Goal: Task Accomplishment & Management: Complete application form

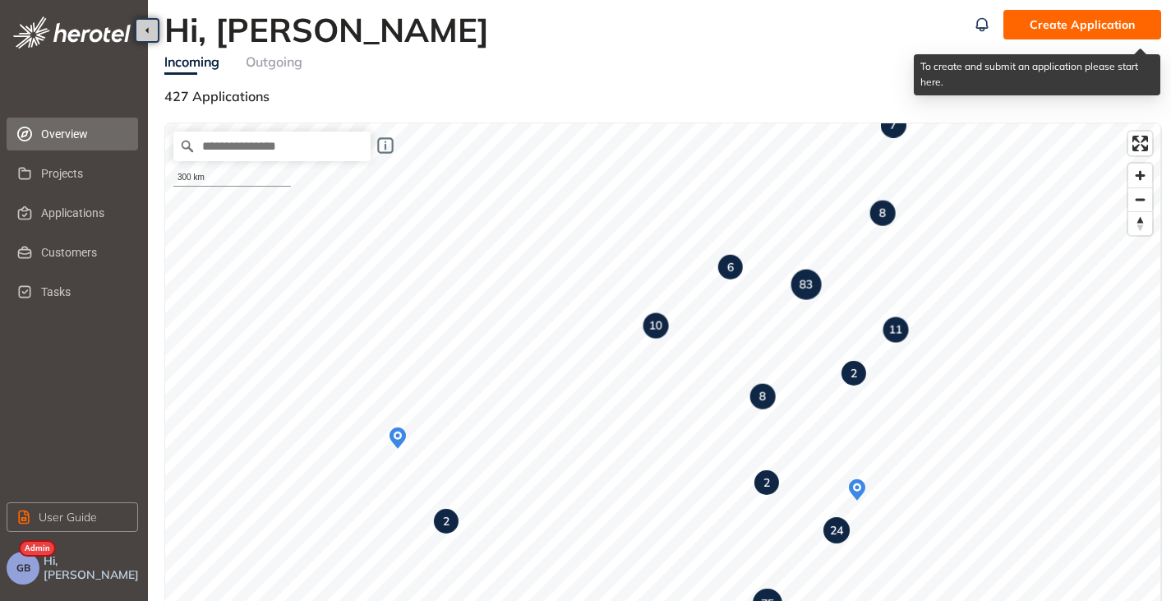
click at [1036, 30] on span "Create Application" at bounding box center [1082, 25] width 105 height 18
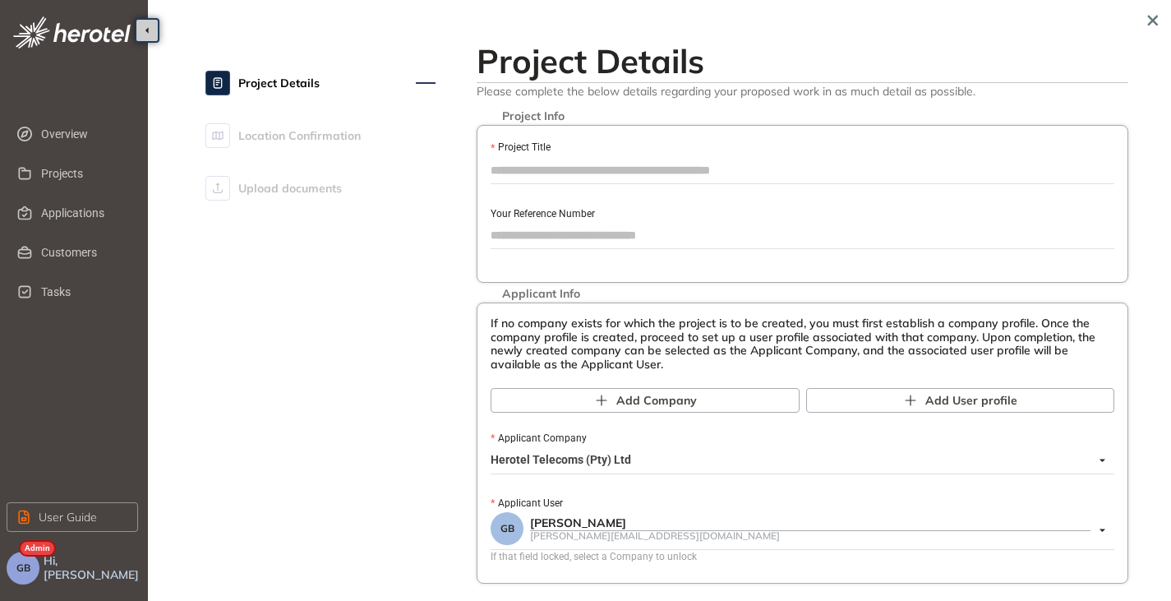
click at [539, 170] on input "Project Title" at bounding box center [803, 170] width 624 height 25
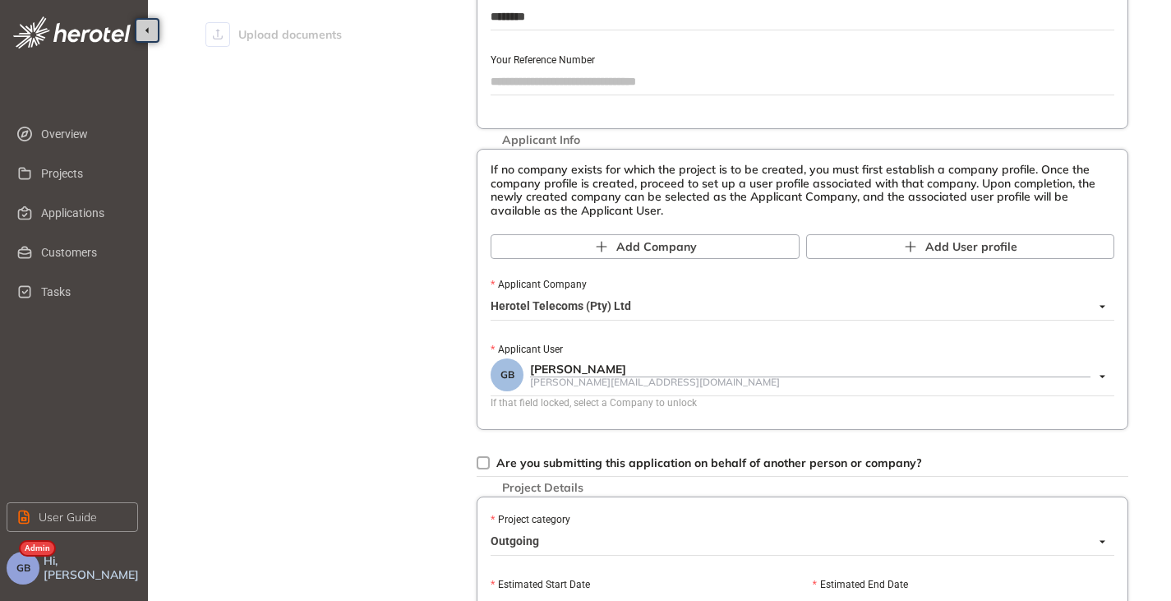
scroll to position [164, 0]
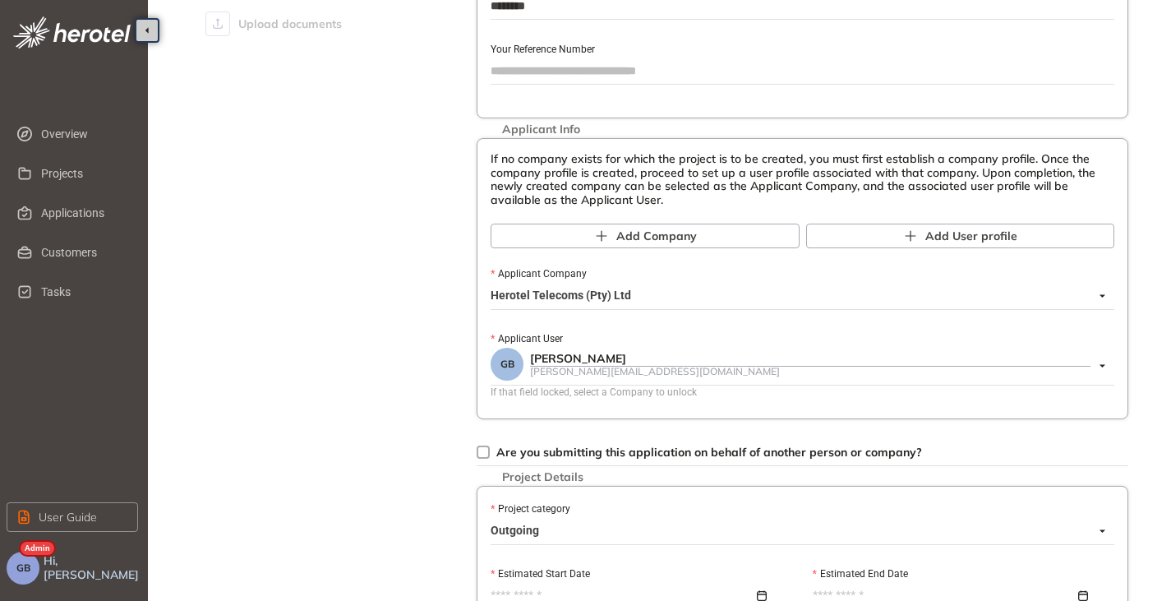
click at [629, 297] on span "Herotel Telecoms (Pty) Ltd" at bounding box center [798, 296] width 615 height 26
type input "********"
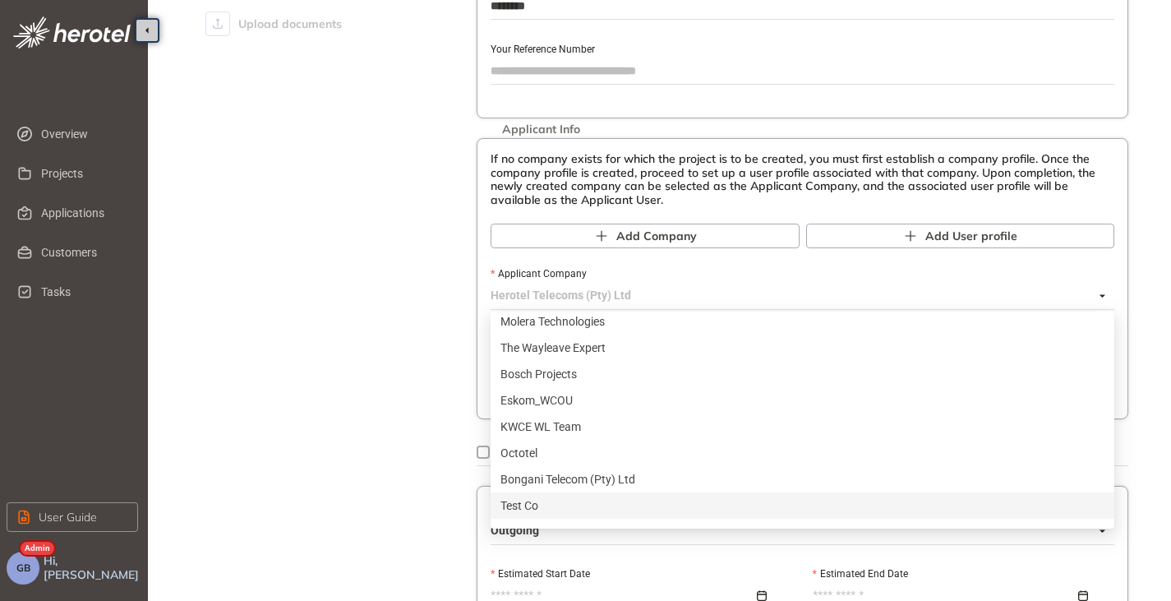
click at [538, 504] on div "Test Co" at bounding box center [802, 505] width 604 height 18
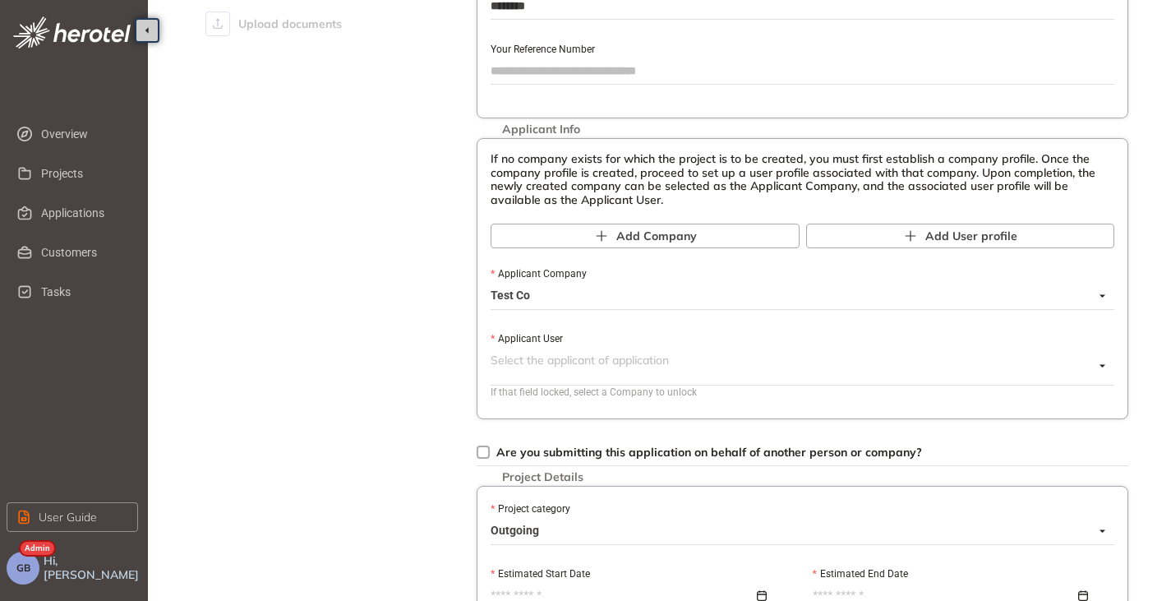
click at [541, 380] on span at bounding box center [792, 366] width 603 height 37
click at [524, 363] on input "Applicant User" at bounding box center [792, 360] width 603 height 25
click at [526, 293] on span "Test Co" at bounding box center [798, 296] width 615 height 26
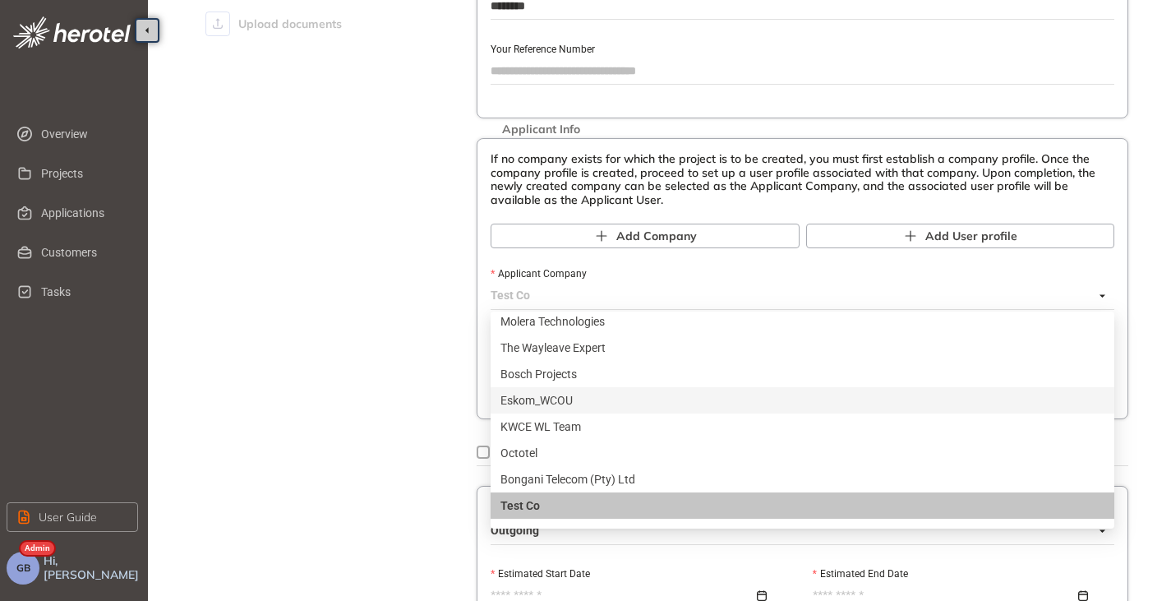
scroll to position [1854, 0]
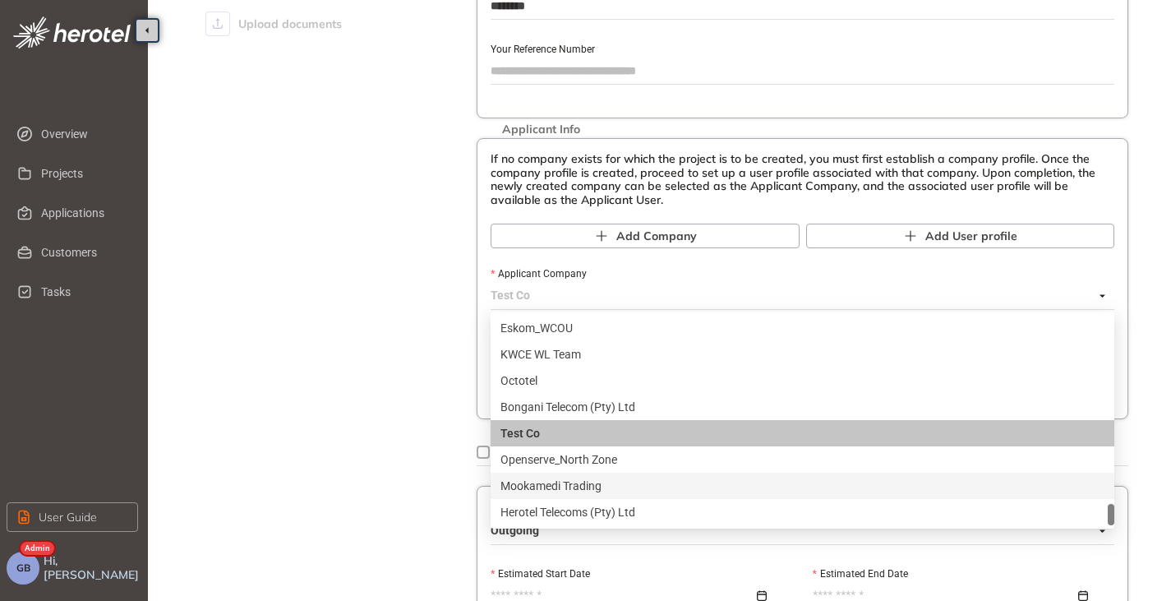
click at [557, 486] on div "Mookamedi Trading" at bounding box center [802, 486] width 604 height 18
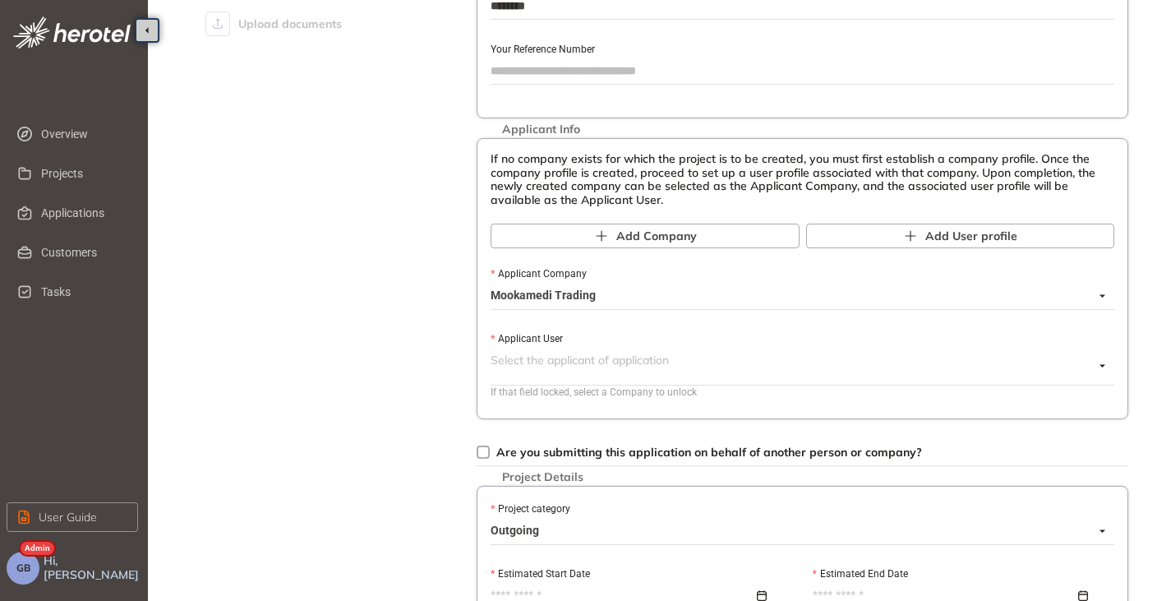
click at [555, 383] on span at bounding box center [792, 366] width 603 height 37
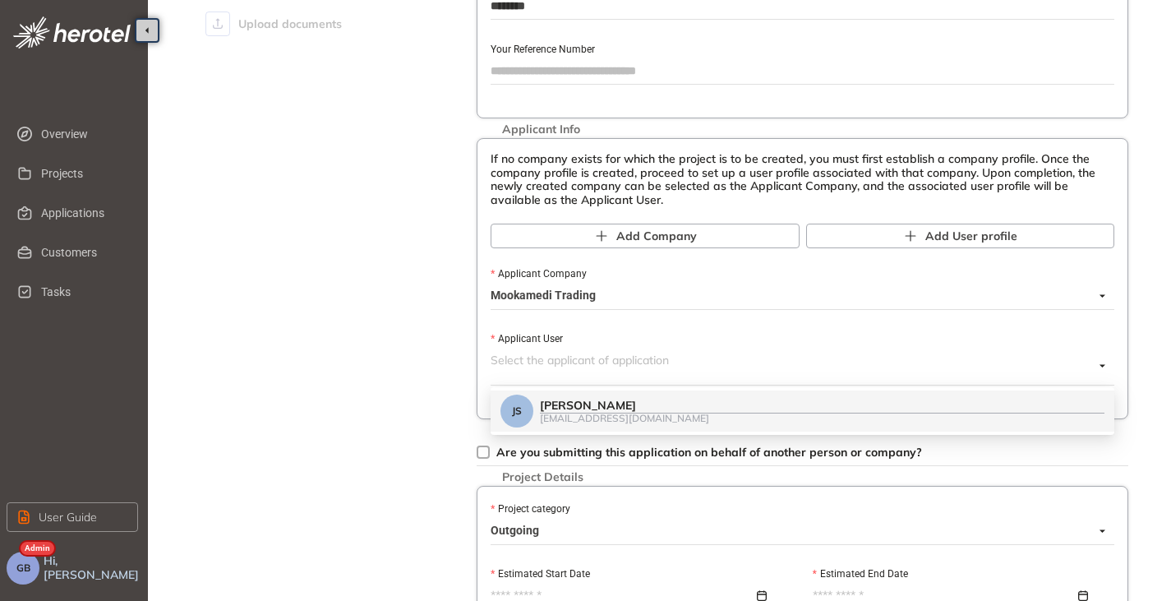
click at [604, 404] on div "[PERSON_NAME]" at bounding box center [822, 406] width 564 height 14
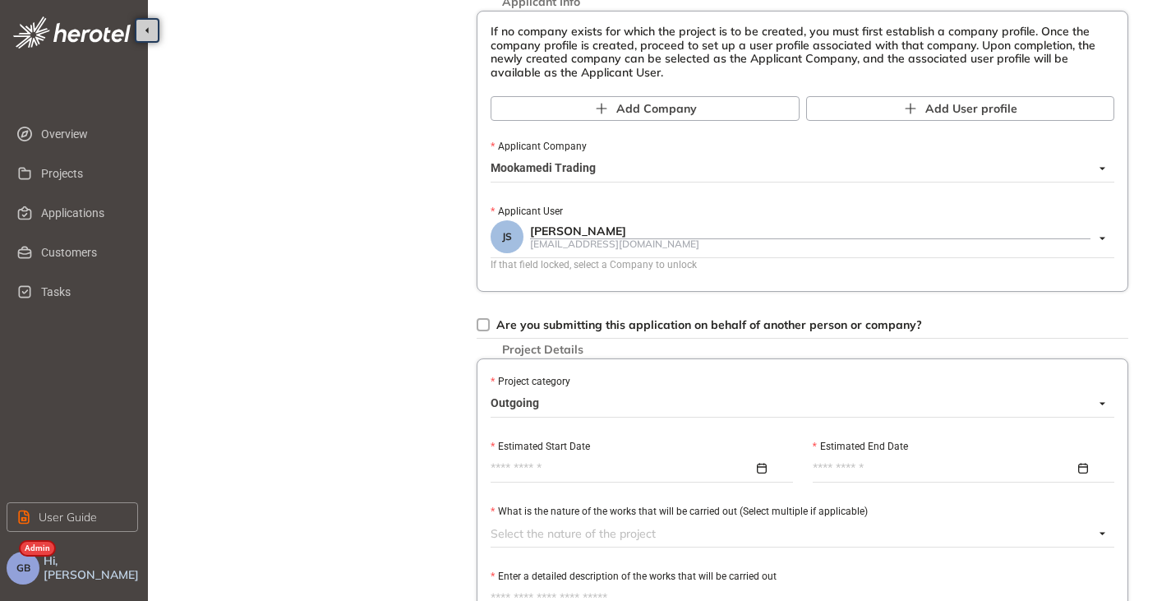
scroll to position [329, 0]
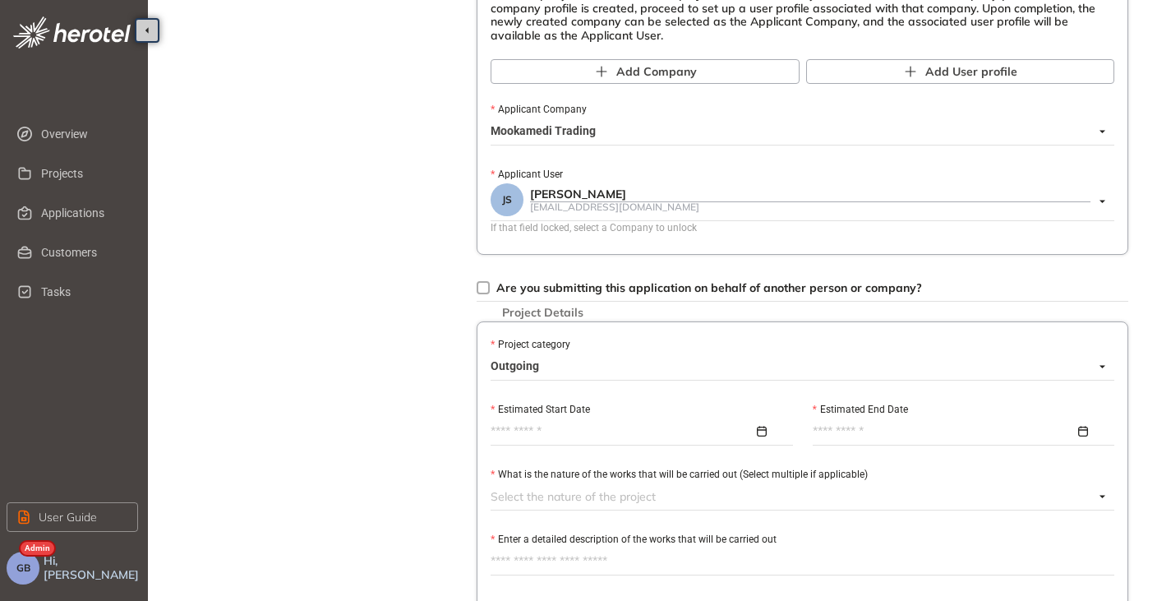
click at [535, 371] on span "Outgoing" at bounding box center [798, 366] width 615 height 26
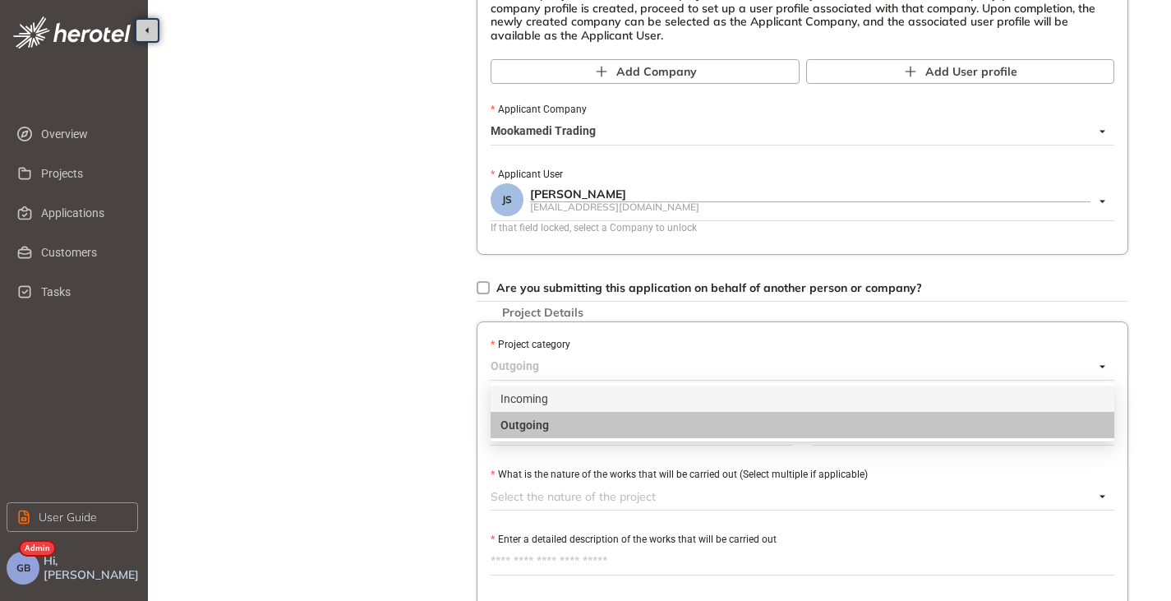
click at [565, 397] on div "Incoming" at bounding box center [802, 398] width 604 height 18
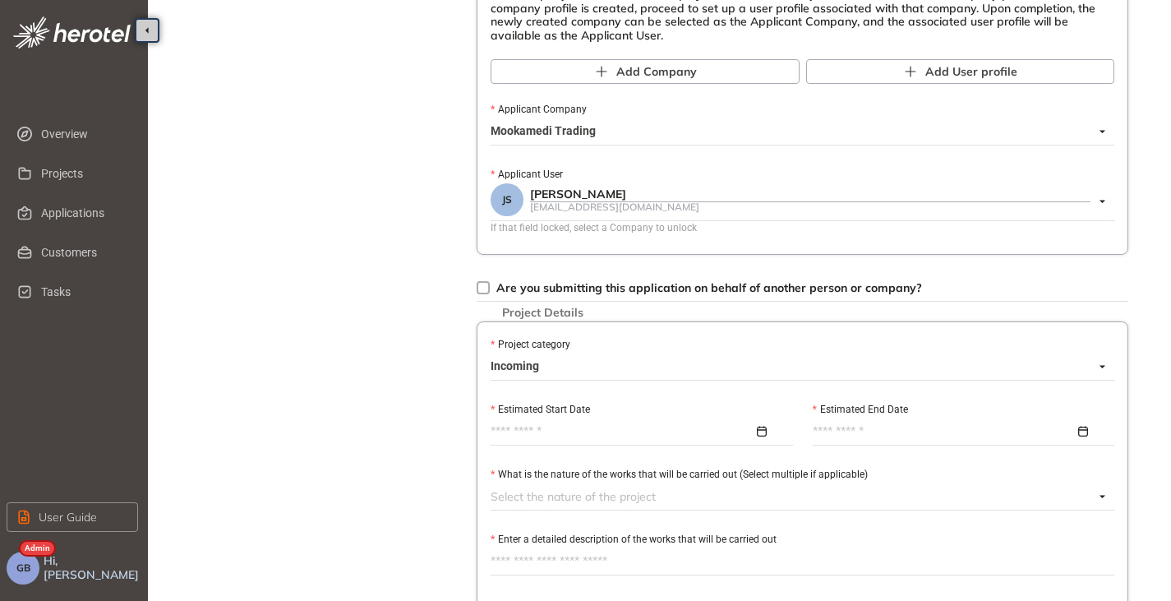
click at [528, 421] on div at bounding box center [642, 431] width 302 height 25
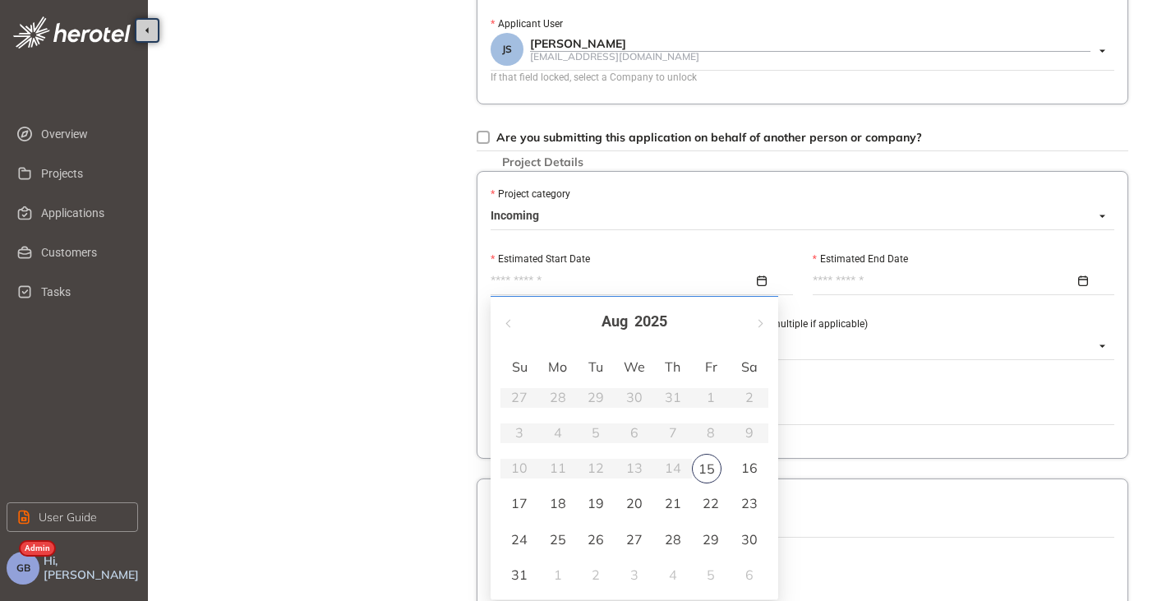
scroll to position [493, 0]
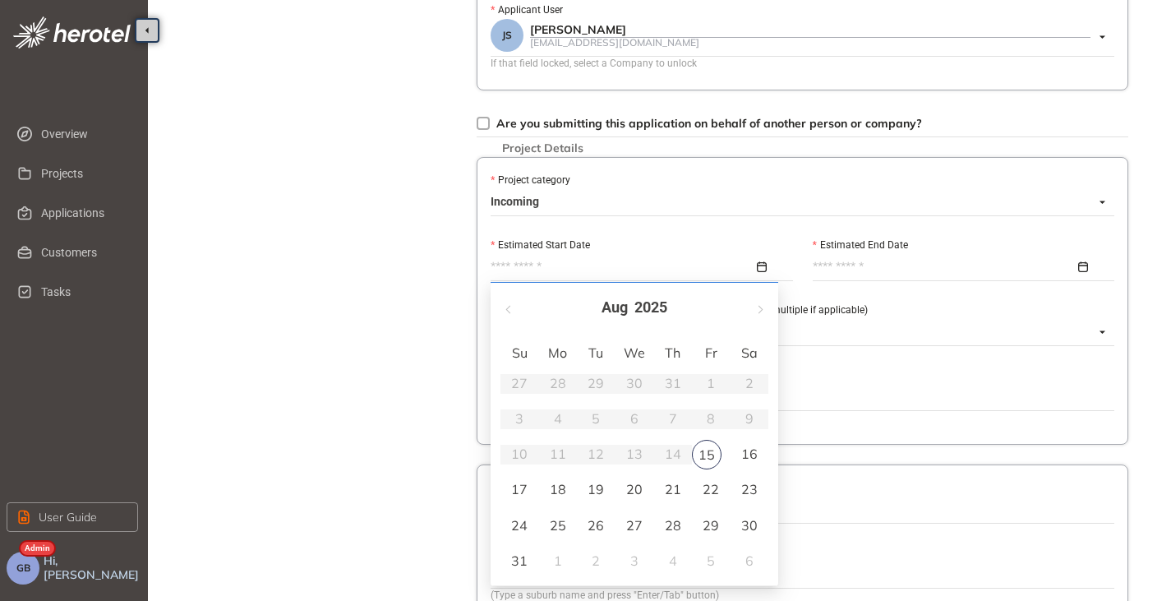
type input "**********"
click at [636, 490] on div "20" at bounding box center [634, 489] width 20 height 20
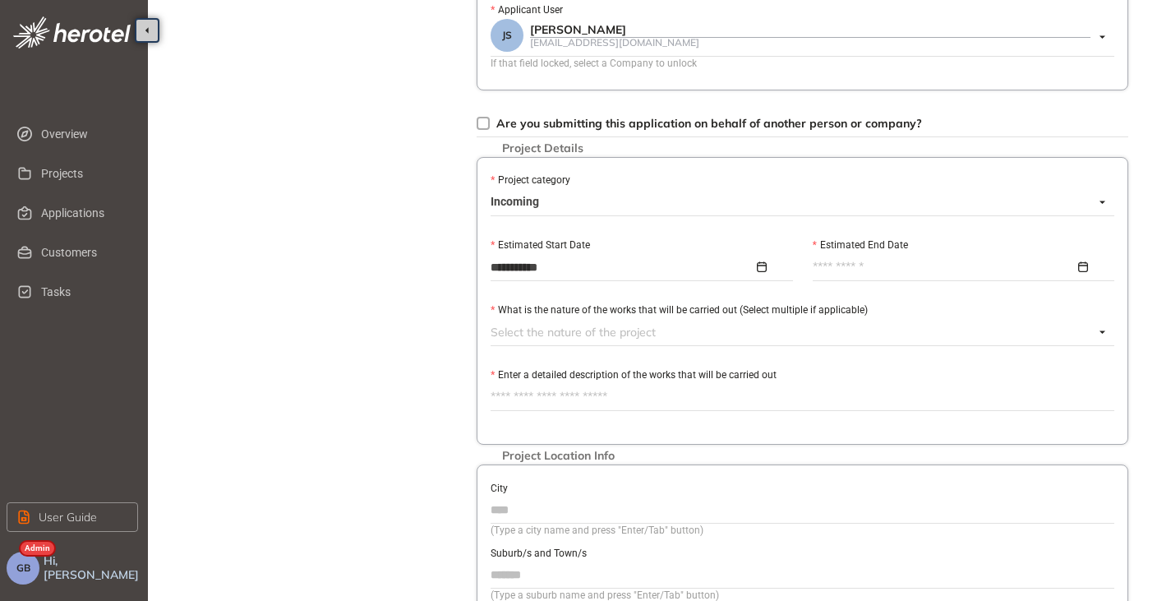
click at [821, 265] on input "Estimated End Date" at bounding box center [944, 267] width 263 height 18
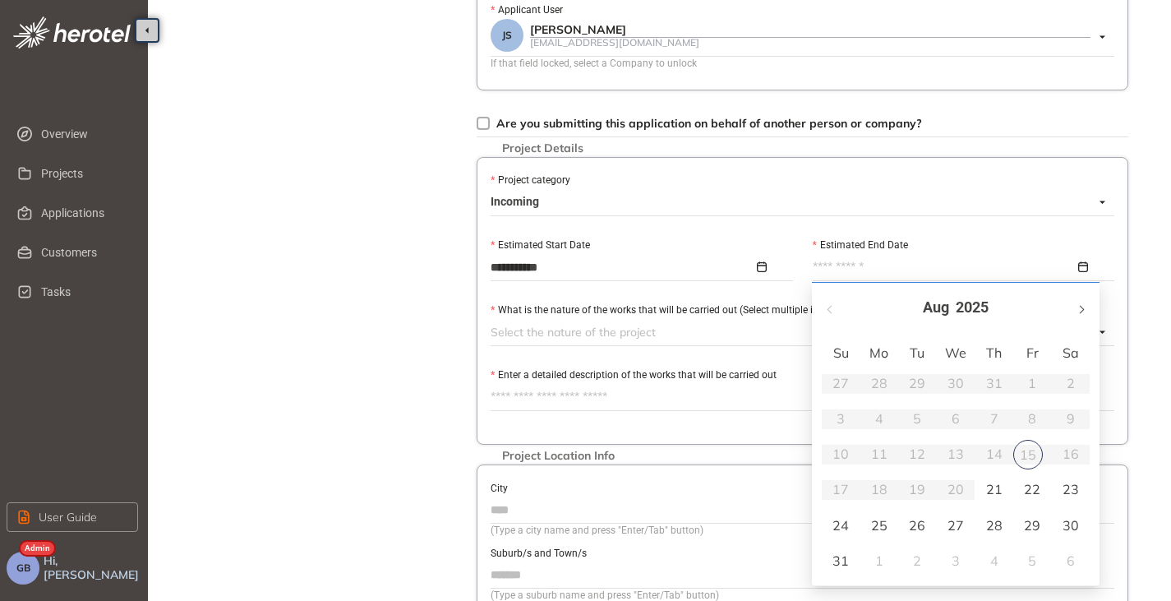
click at [1085, 315] on button "button" at bounding box center [1080, 308] width 18 height 34
type input "**********"
click at [990, 522] on div "30" at bounding box center [994, 525] width 20 height 20
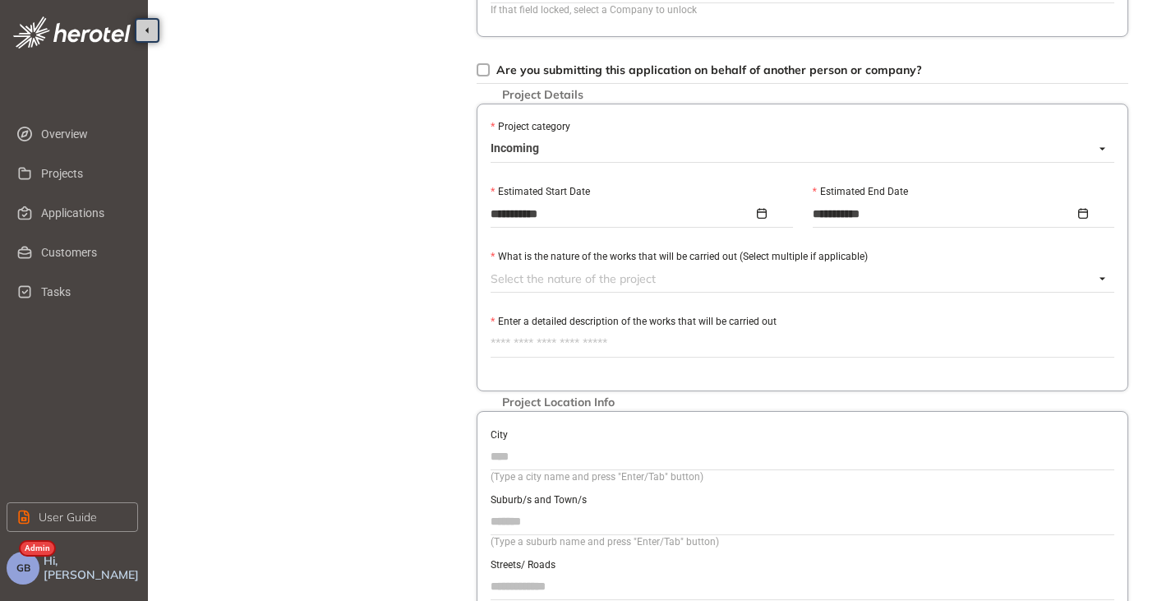
scroll to position [575, 0]
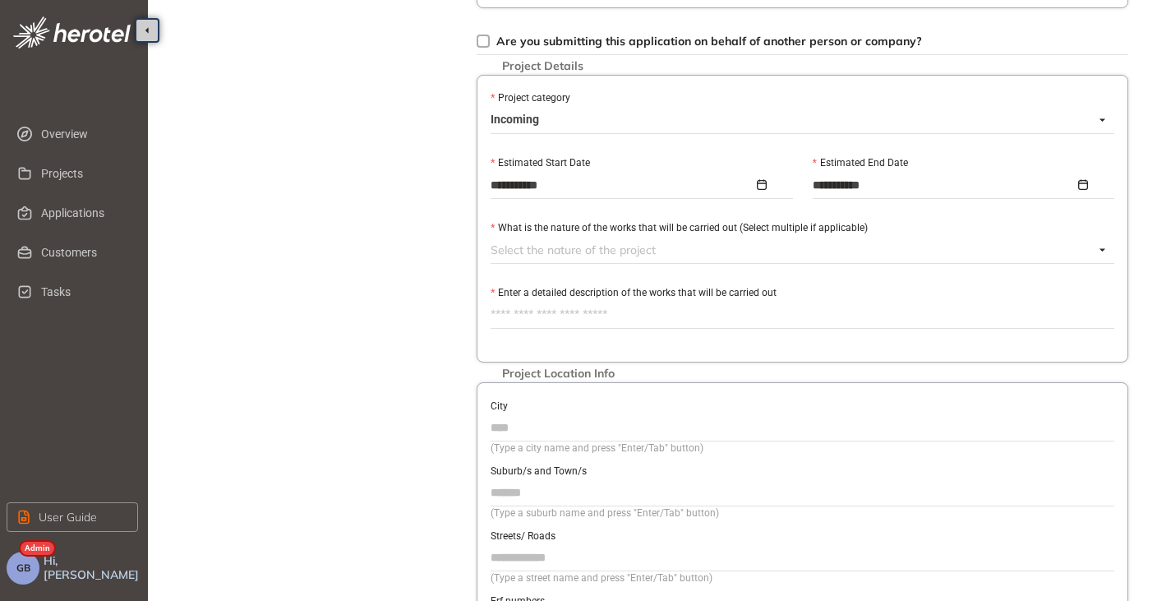
click at [506, 253] on div at bounding box center [793, 250] width 604 height 20
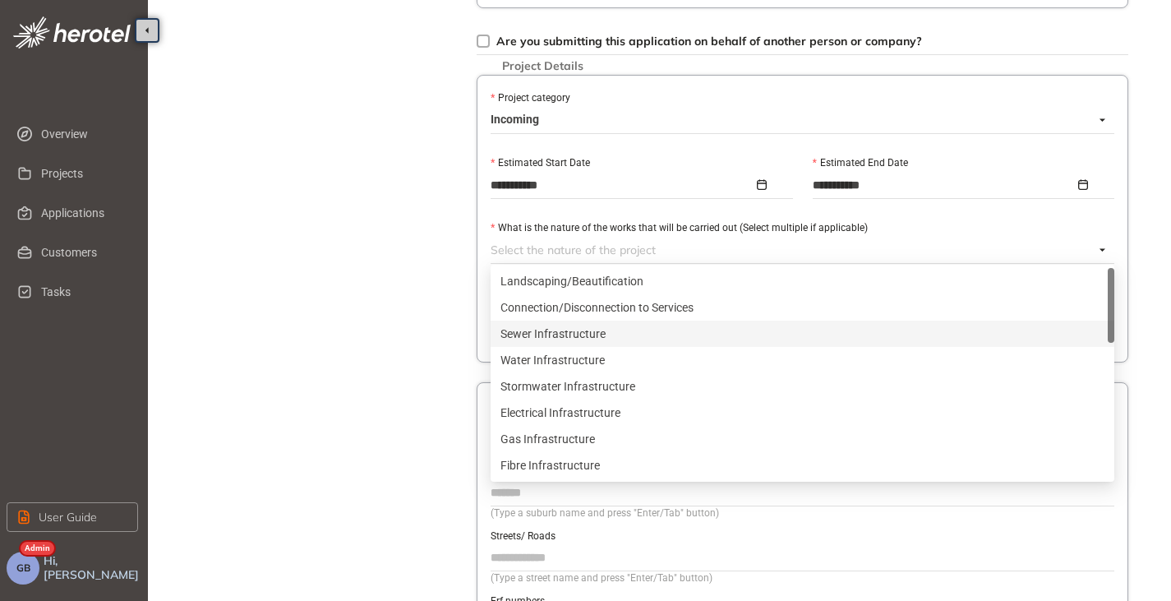
click at [519, 329] on div "Sewer Infrastructure" at bounding box center [802, 334] width 604 height 18
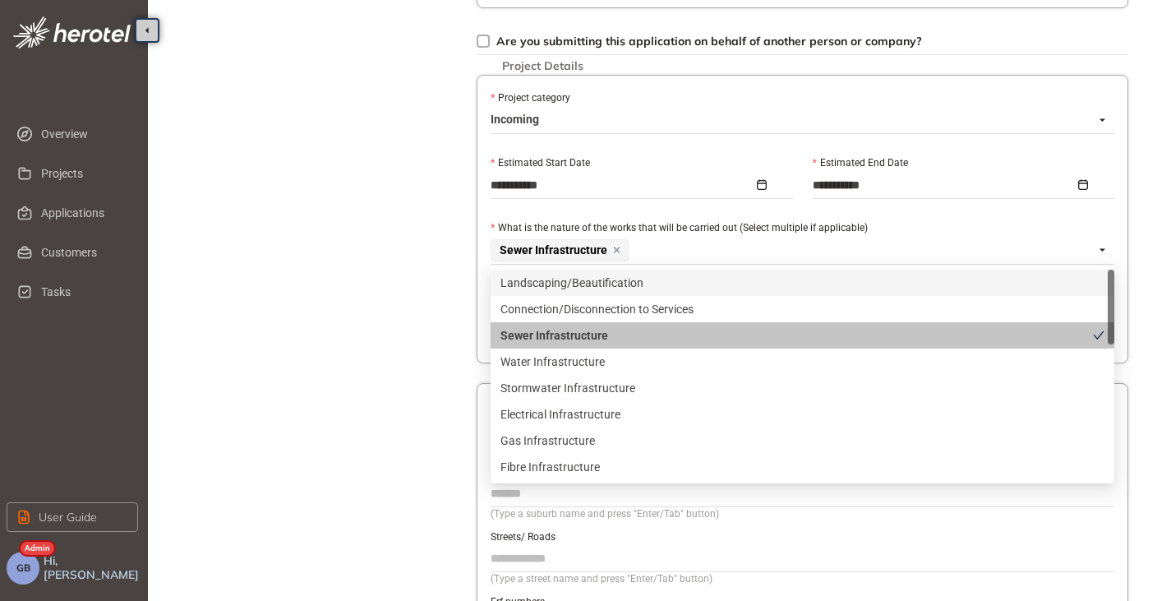
click at [433, 280] on div "Project Details Location Confirmation Upload documents" at bounding box center [320, 101] width 230 height 1285
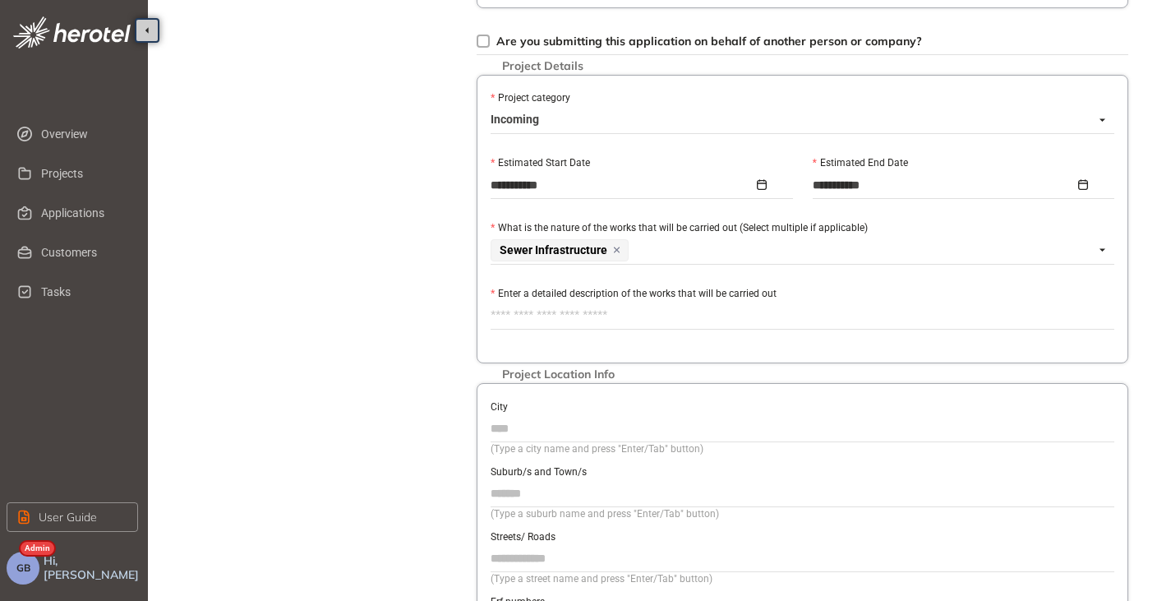
click at [539, 300] on label "Enter a detailed description of the works that will be carried out" at bounding box center [634, 294] width 286 height 16
click at [539, 302] on textarea "Enter a detailed description of the works that will be carried out" at bounding box center [803, 315] width 624 height 26
type textarea "*"
type textarea "**"
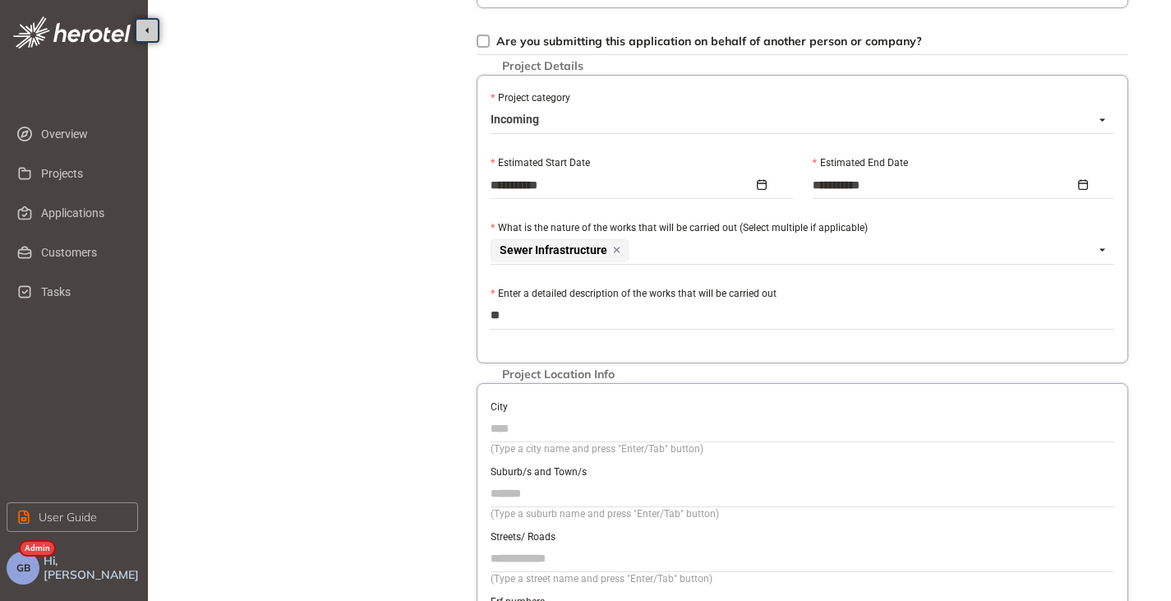
type textarea "***"
type textarea "****"
type textarea "*****"
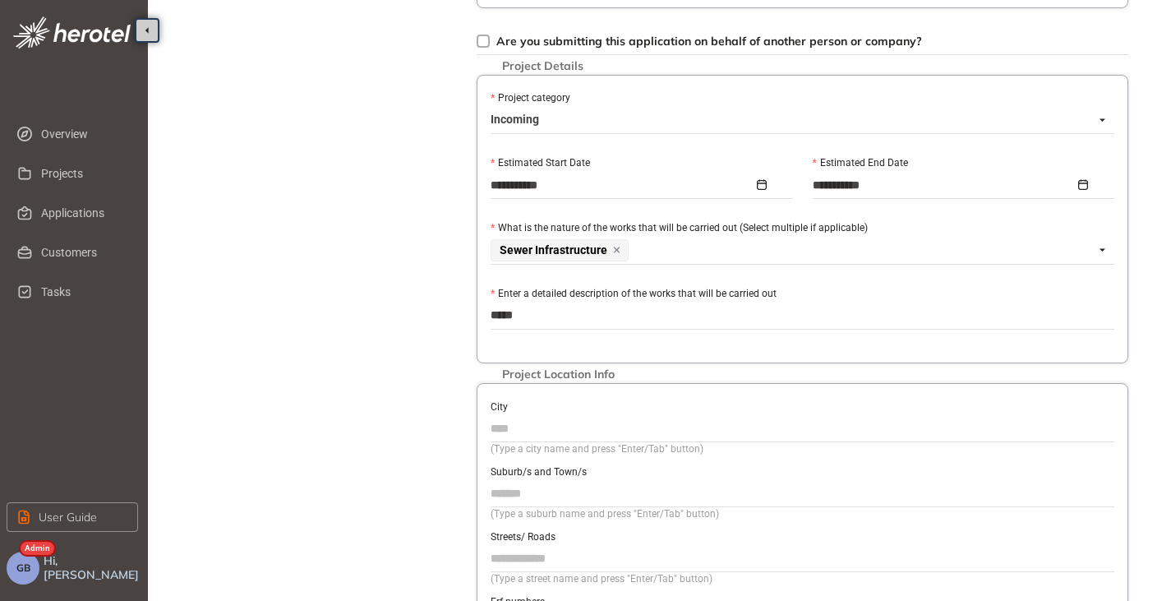
type textarea "******"
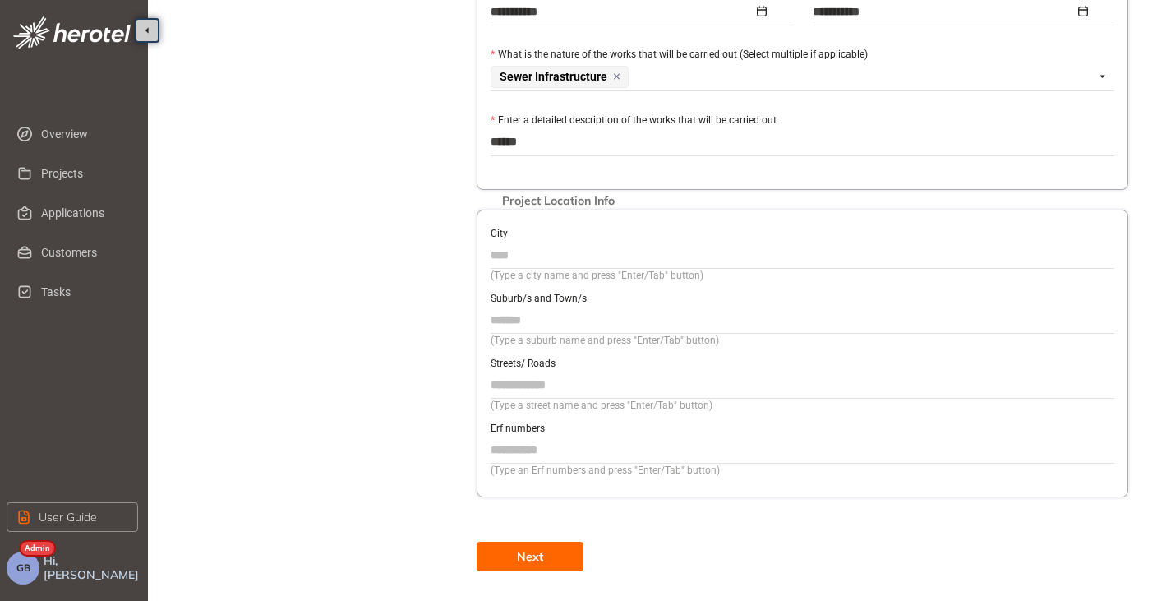
scroll to position [760, 0]
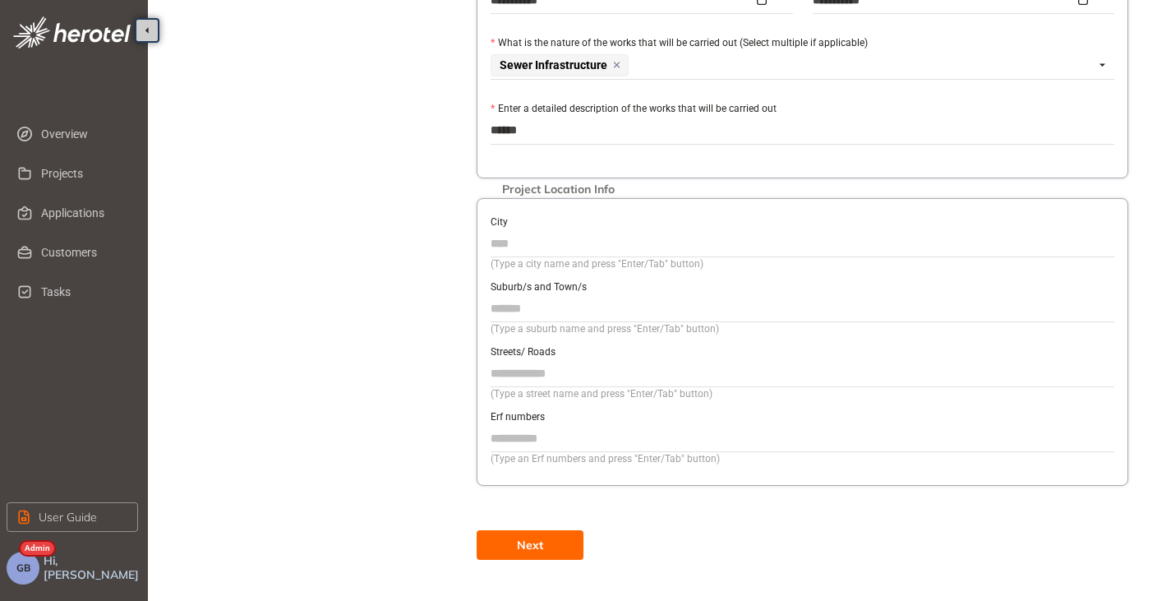
type textarea "******"
click at [528, 242] on input "City" at bounding box center [803, 243] width 624 height 25
type input "**********"
click at [537, 297] on input "Suburb/s and Town/s" at bounding box center [803, 308] width 624 height 25
type input "********"
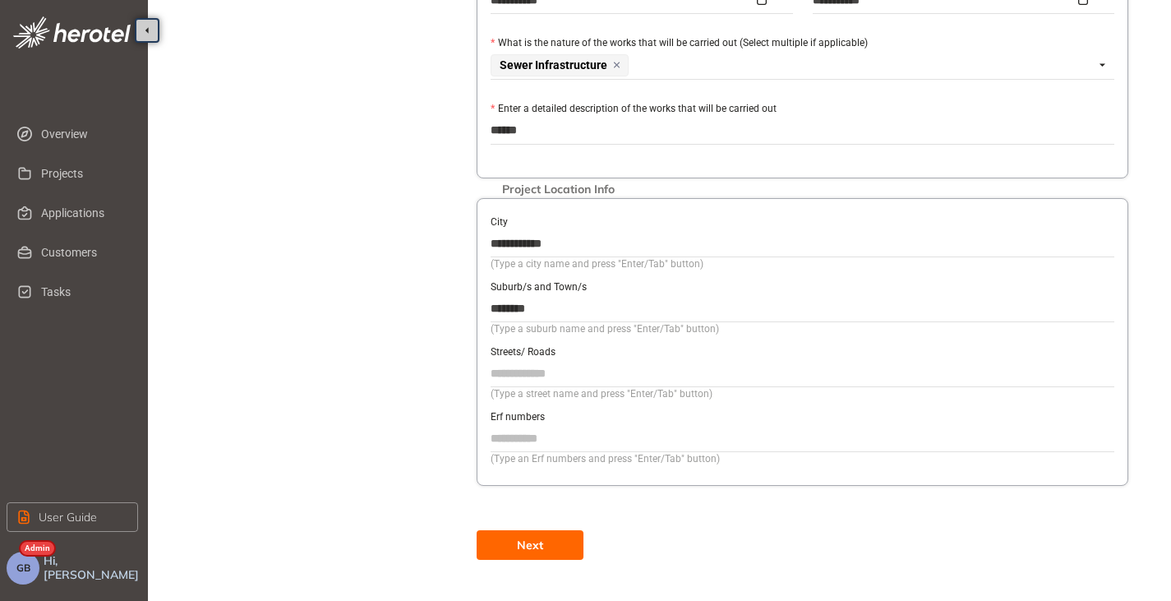
click at [514, 539] on button "Next" at bounding box center [530, 545] width 107 height 30
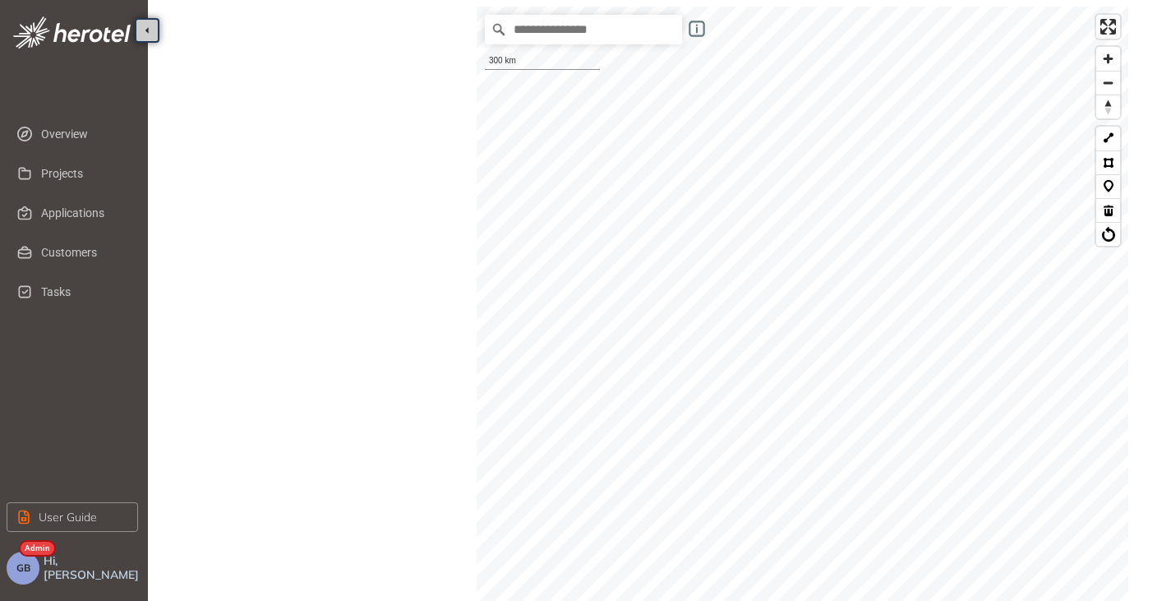
scroll to position [404, 0]
click at [1114, 132] on button at bounding box center [1108, 131] width 24 height 24
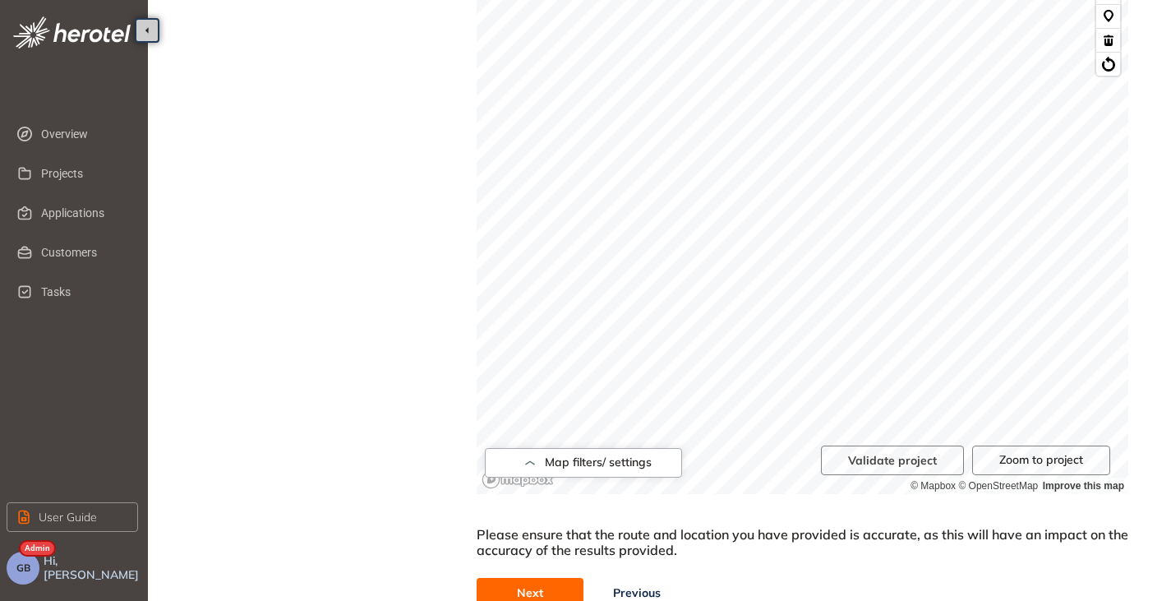
scroll to position [569, 0]
click at [913, 456] on span "Validate project" at bounding box center [892, 458] width 89 height 18
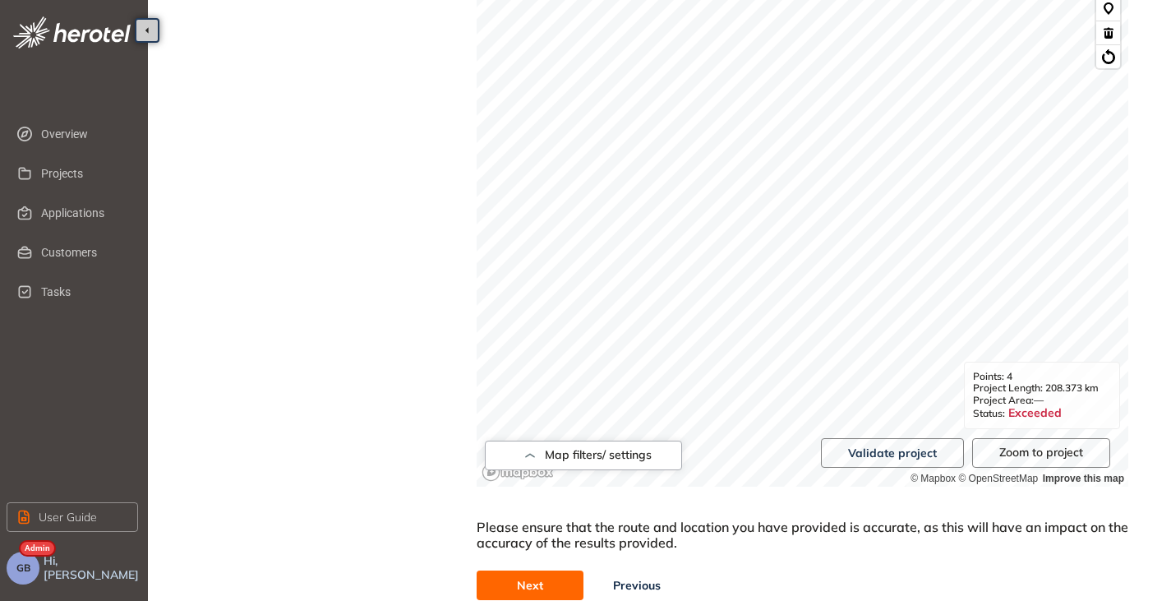
scroll to position [575, 0]
click at [537, 579] on span "Next" at bounding box center [530, 584] width 26 height 18
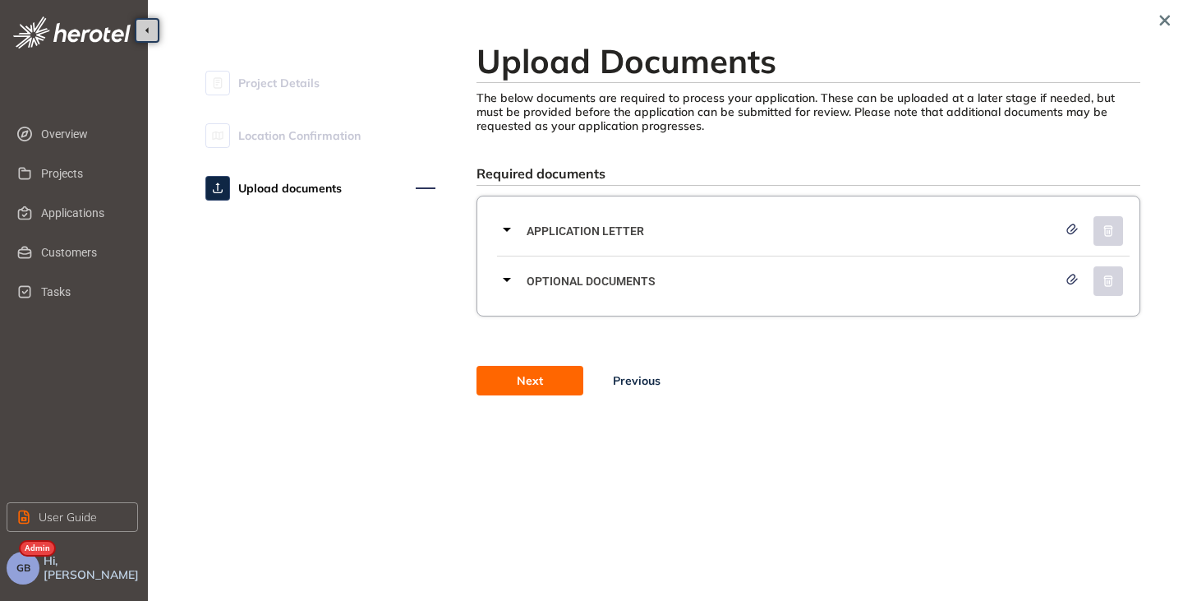
click at [639, 383] on span "Previous" at bounding box center [637, 380] width 48 height 18
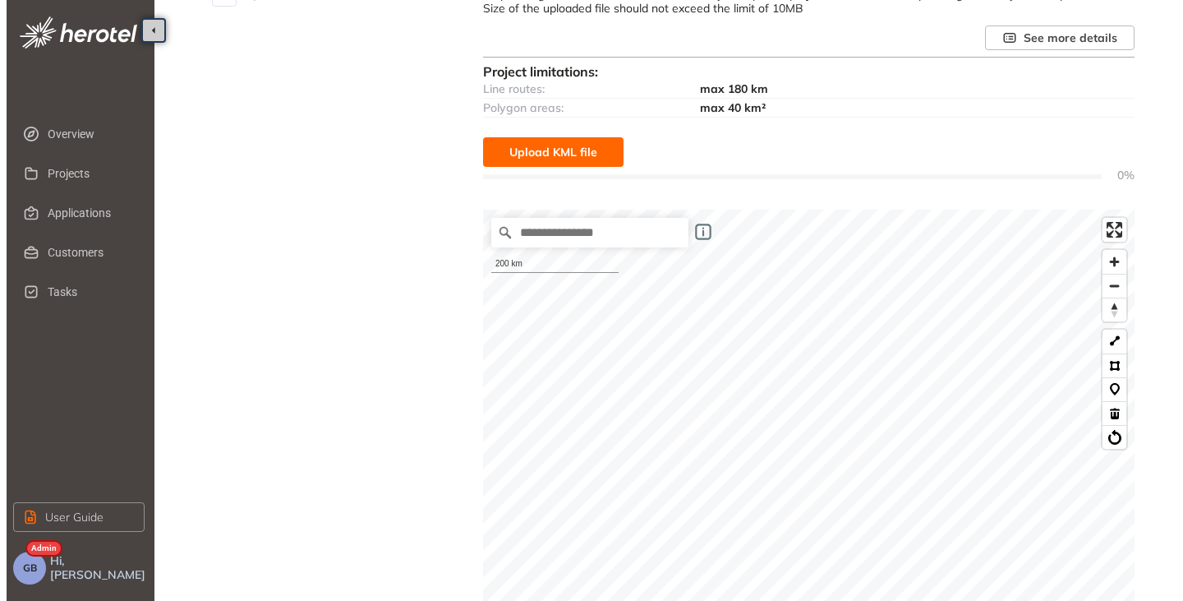
scroll to position [154, 0]
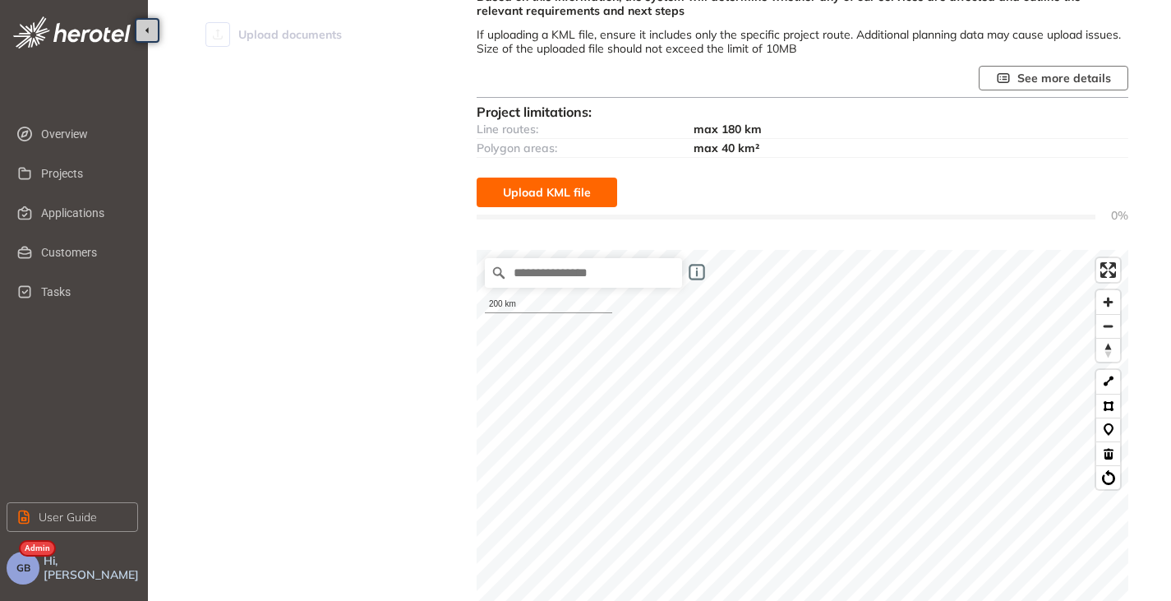
click at [1036, 84] on span "See more details" at bounding box center [1064, 78] width 94 height 18
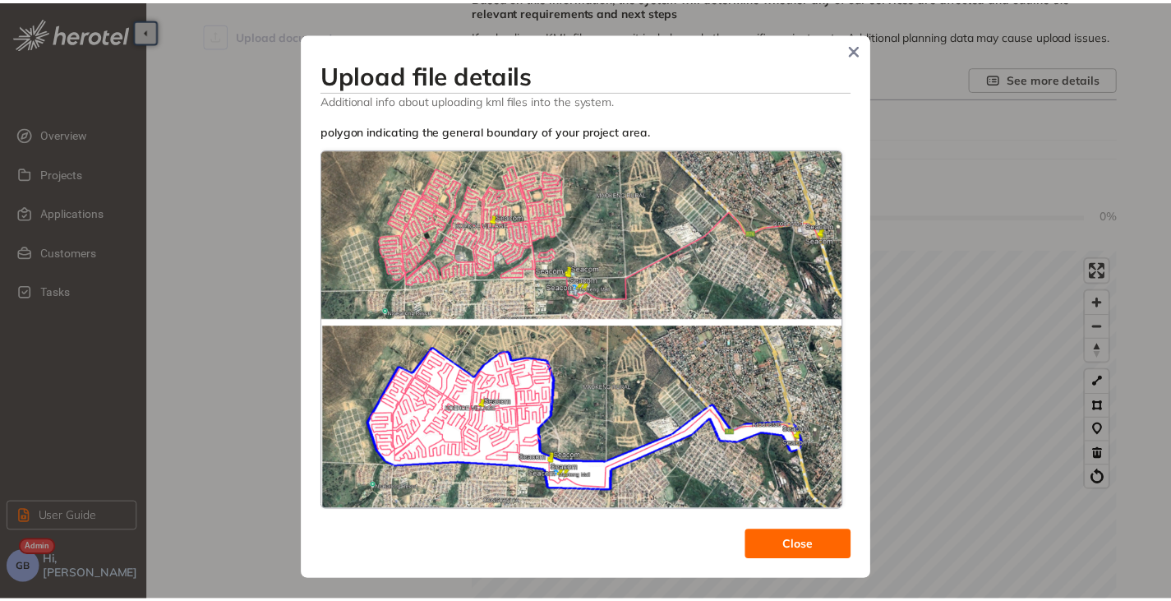
scroll to position [0, 0]
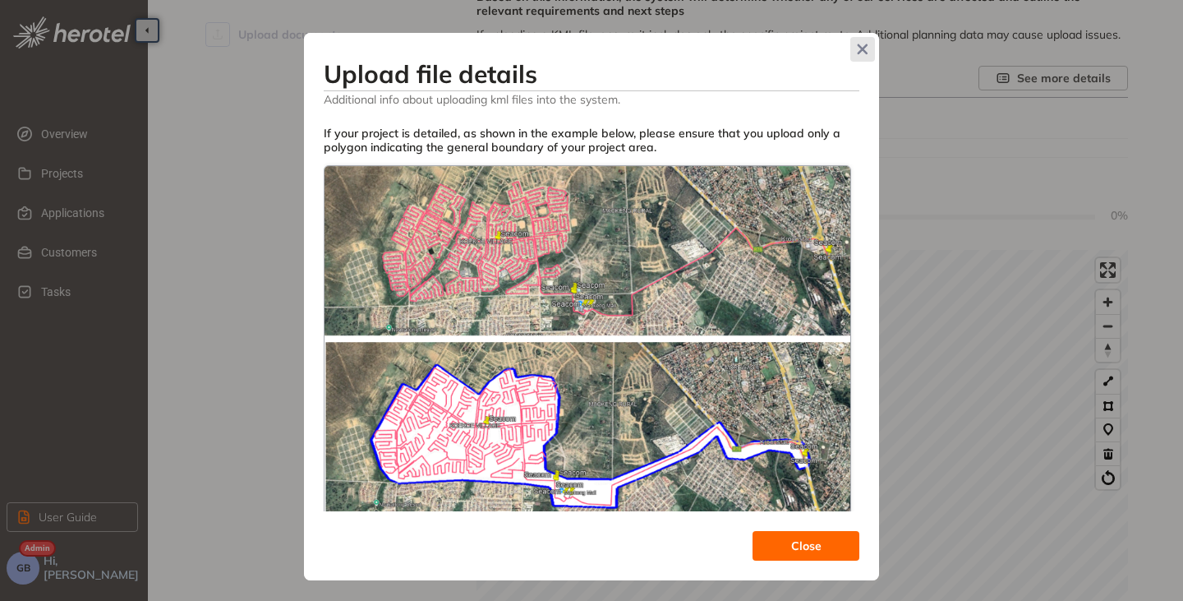
click at [859, 53] on icon "Close" at bounding box center [863, 49] width 11 height 11
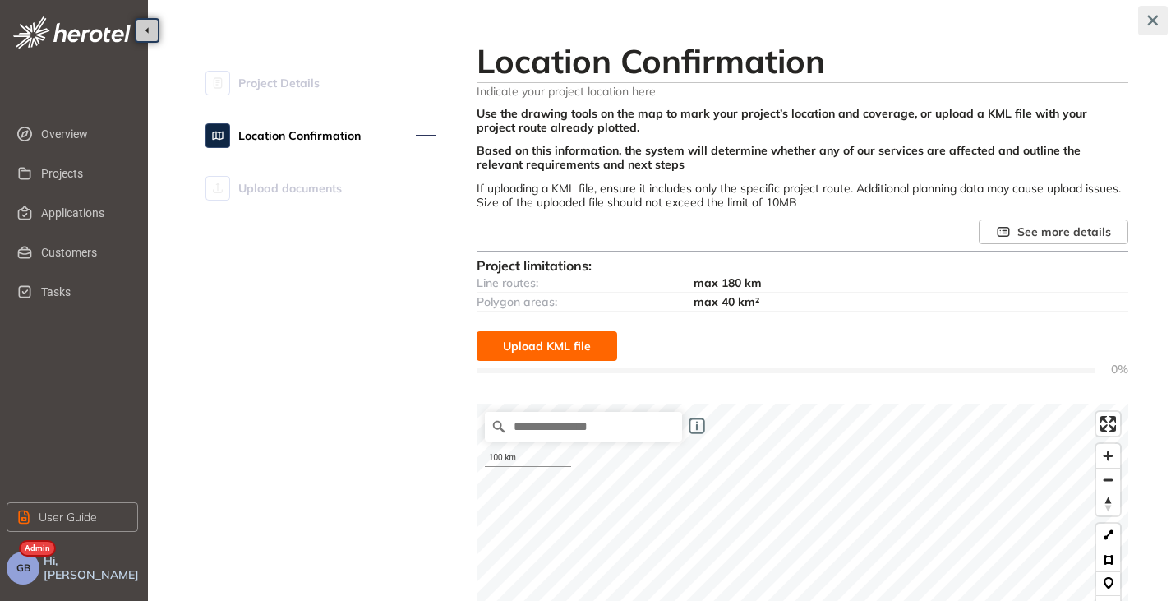
click at [1145, 24] on icon "button" at bounding box center [1153, 21] width 16 height 12
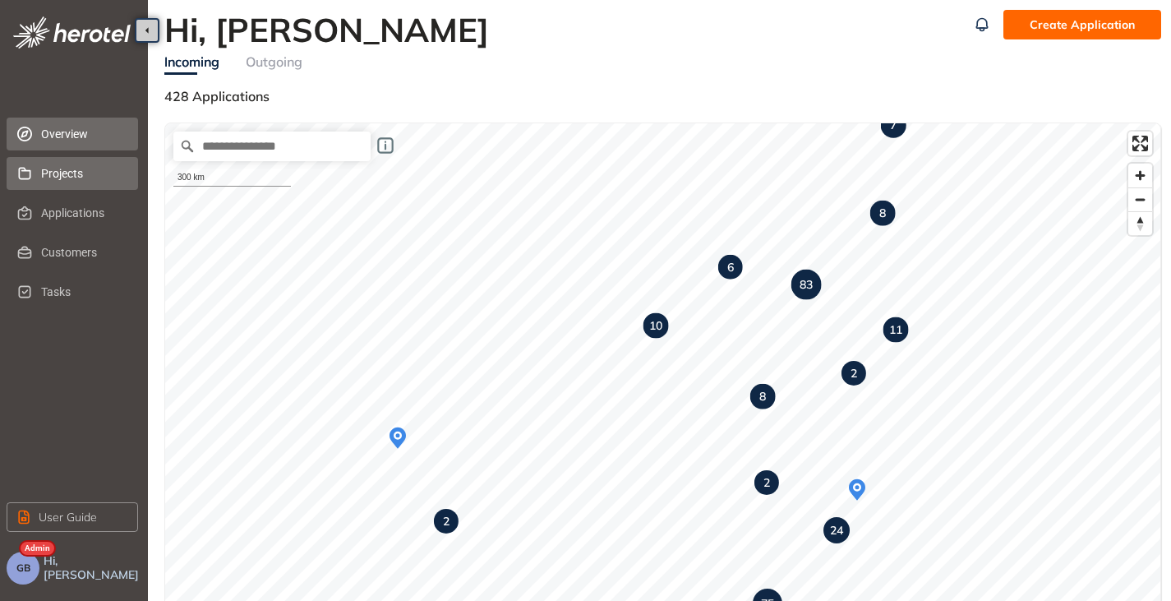
click at [69, 171] on span "Projects" at bounding box center [83, 173] width 84 height 33
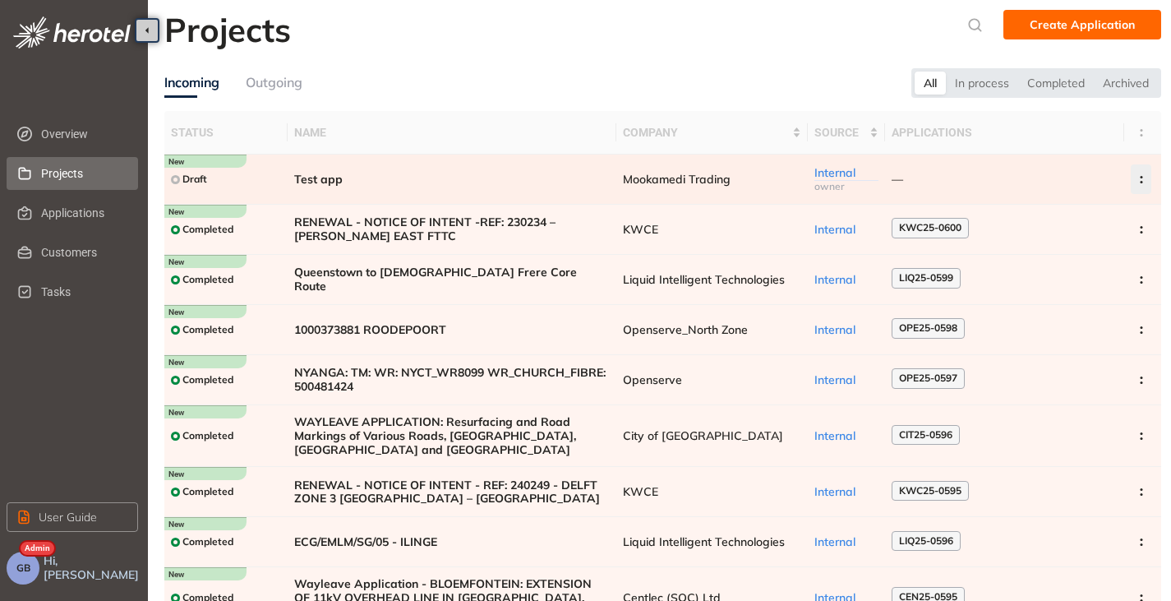
click at [1147, 177] on icon "button" at bounding box center [1141, 179] width 16 height 7
click at [1071, 219] on span "Archive project" at bounding box center [1063, 218] width 85 height 14
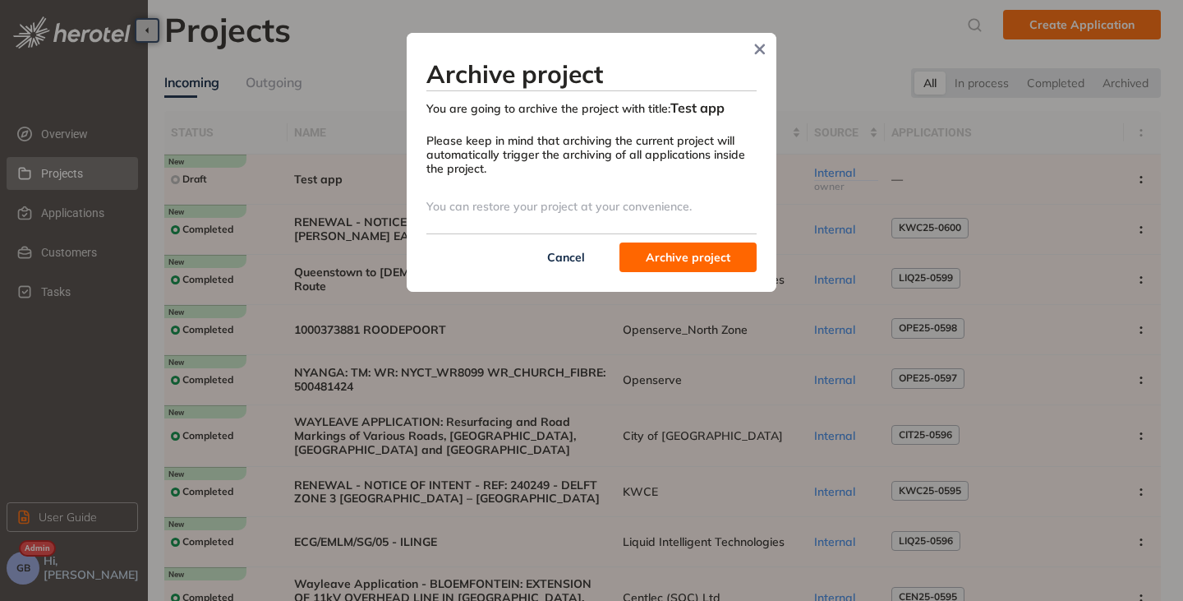
click at [686, 247] on button "Archive project" at bounding box center [688, 257] width 137 height 30
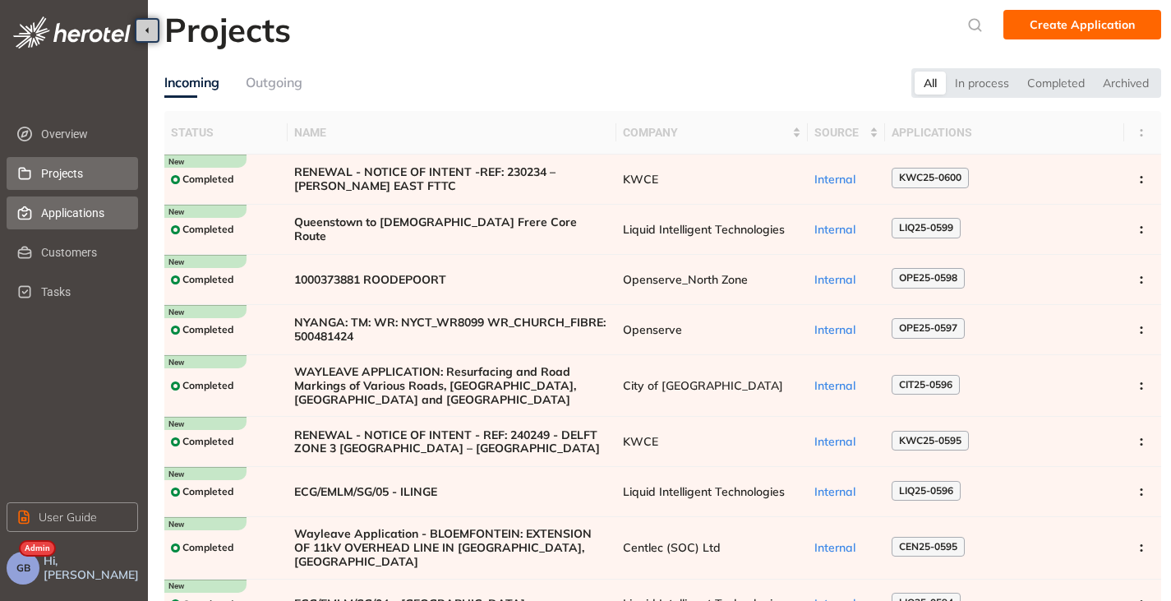
click at [63, 215] on span "Applications" at bounding box center [83, 212] width 84 height 33
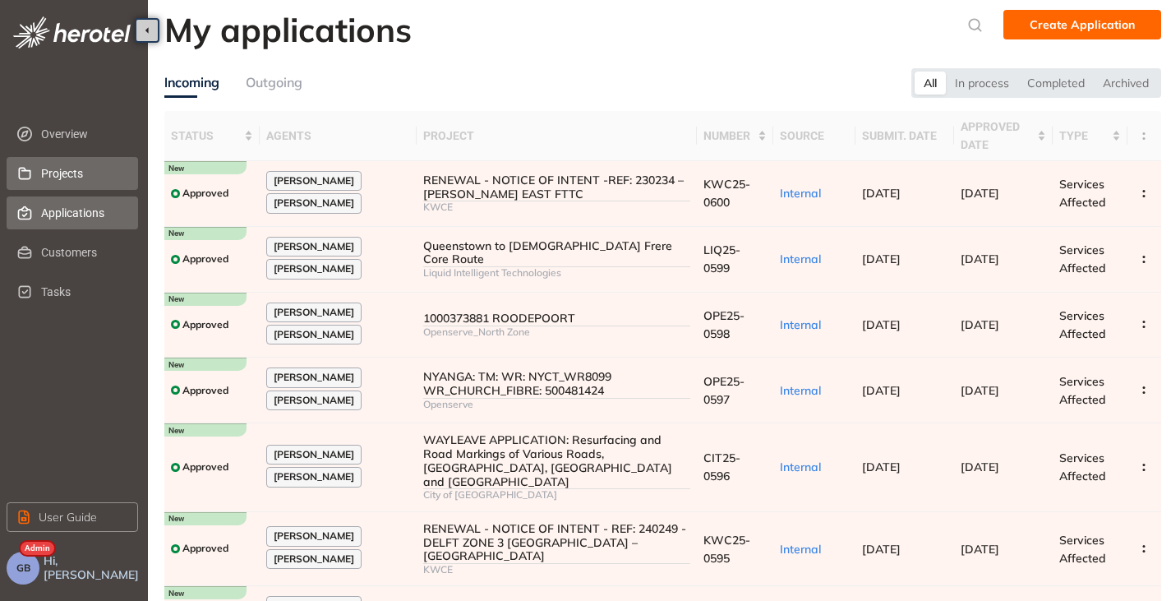
click at [73, 175] on span "Projects" at bounding box center [83, 173] width 84 height 33
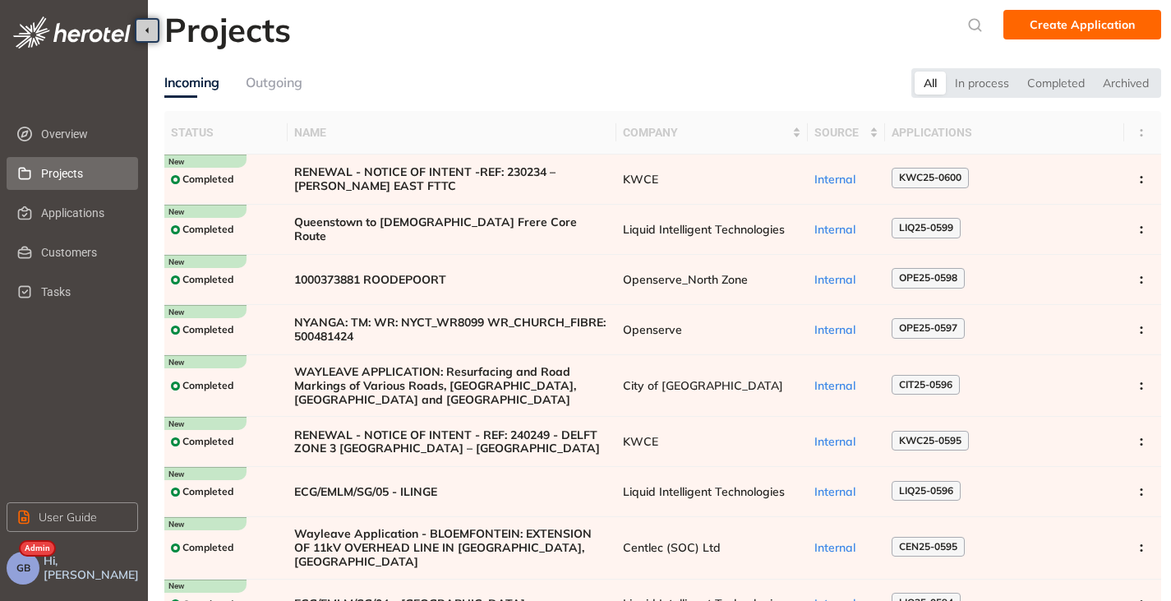
click at [30, 573] on button "GB" at bounding box center [23, 567] width 33 height 33
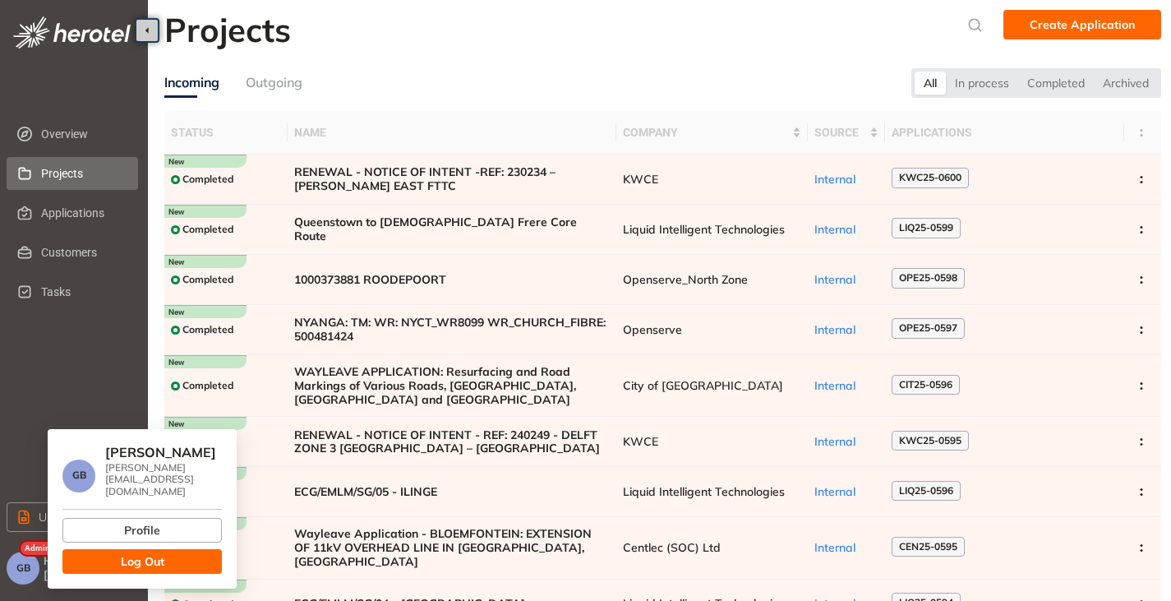
click at [154, 554] on span "Log Out" at bounding box center [143, 561] width 44 height 18
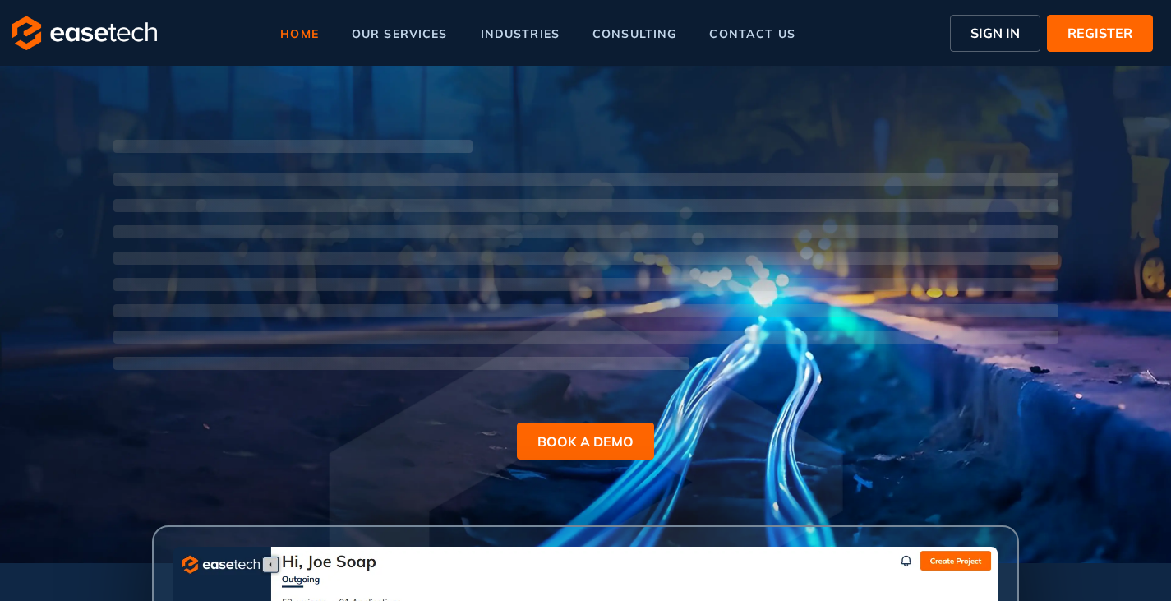
click at [1000, 30] on span "SIGN IN" at bounding box center [994, 33] width 49 height 20
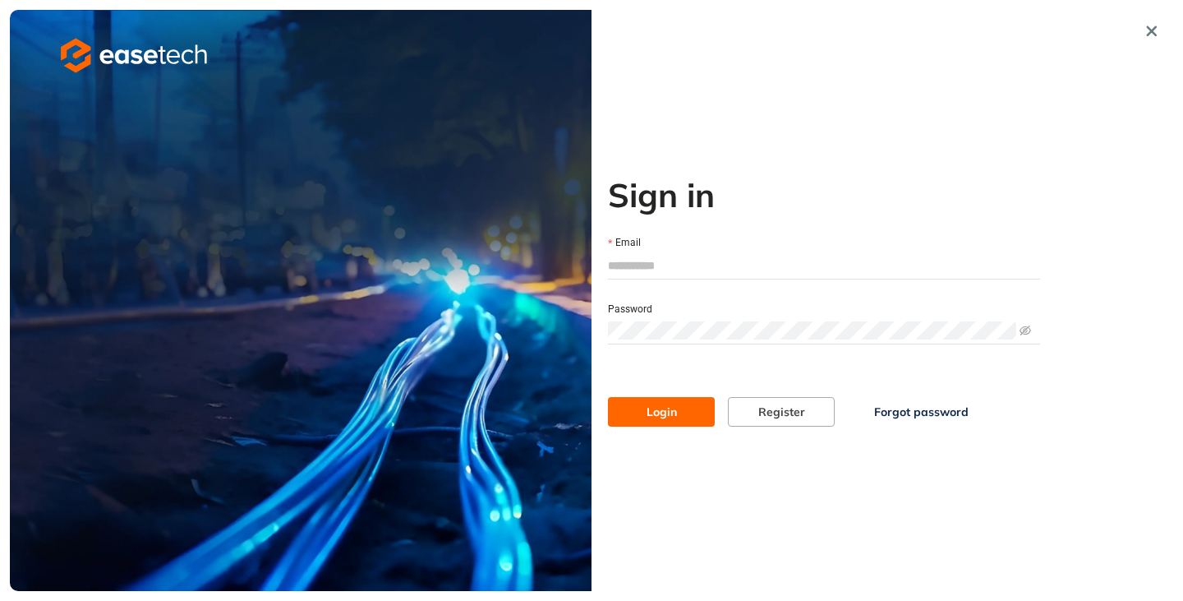
click at [697, 267] on input "Email" at bounding box center [824, 265] width 432 height 25
type input "**********"
click at [676, 424] on button "Login" at bounding box center [661, 412] width 107 height 30
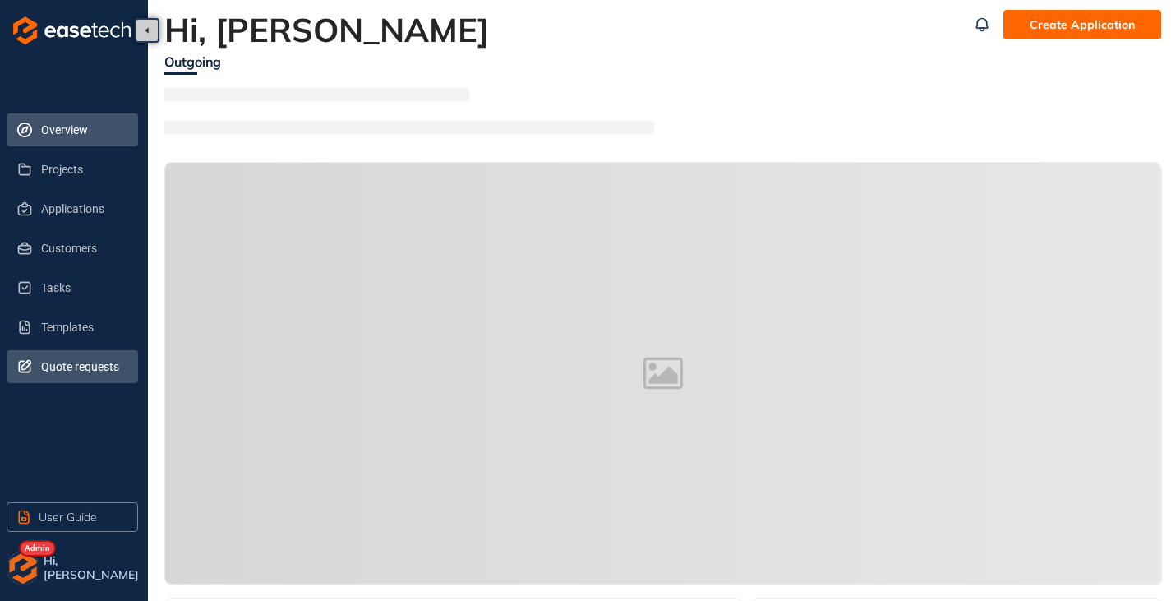
click at [73, 370] on span "Quote requests" at bounding box center [83, 366] width 84 height 33
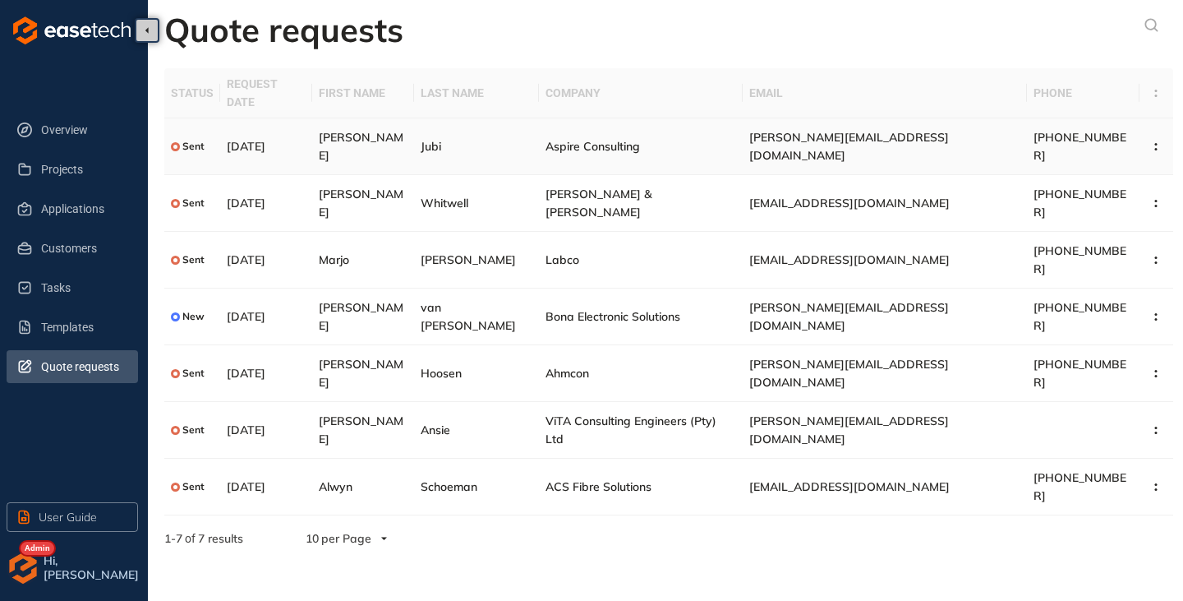
click at [594, 139] on span "Aspire Consulting" at bounding box center [593, 146] width 94 height 15
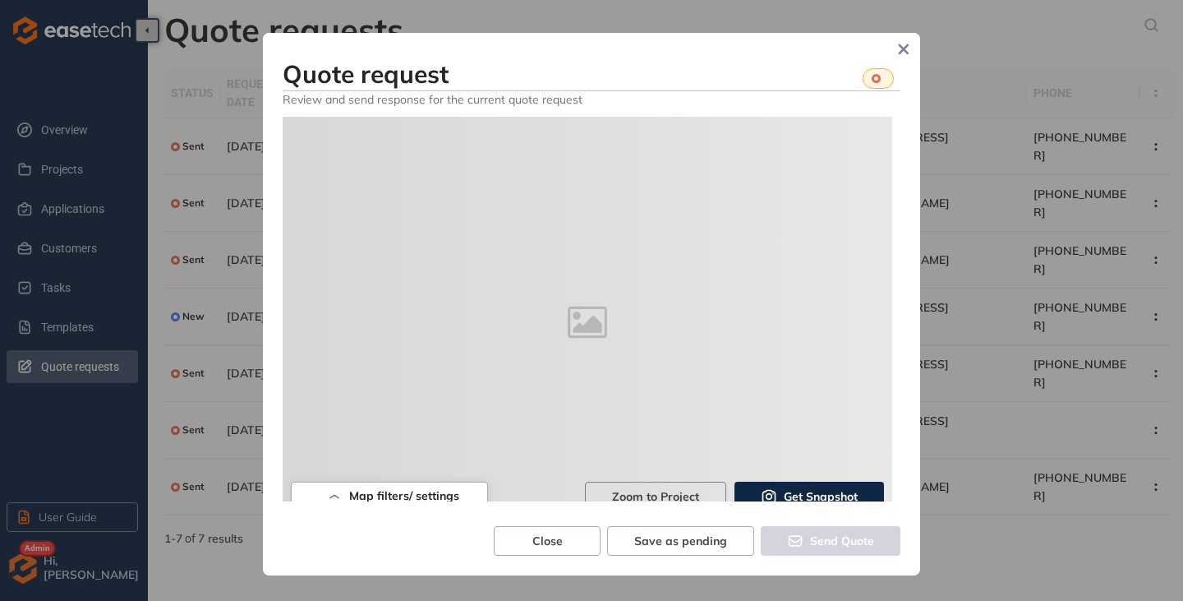
type textarea "**********"
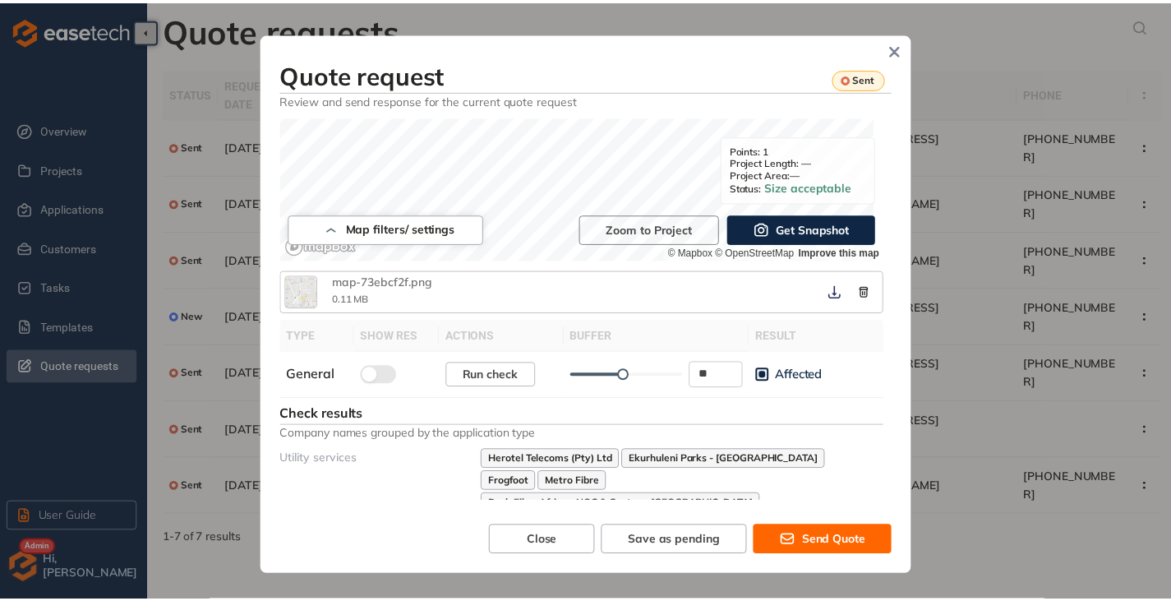
scroll to position [21, 0]
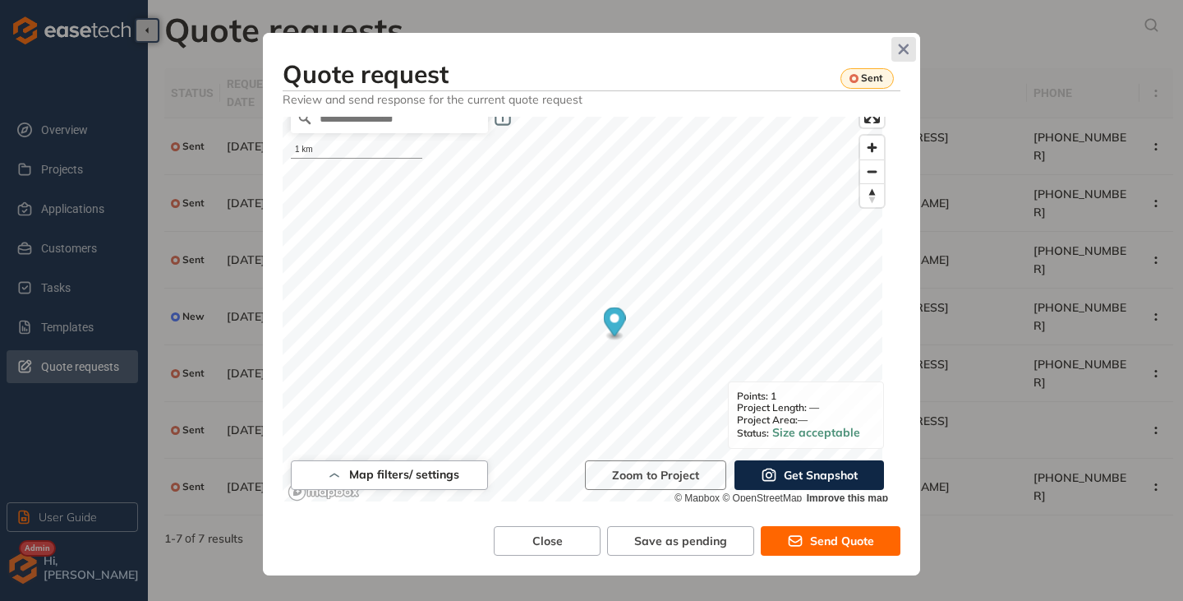
click at [904, 46] on icon "Close" at bounding box center [904, 50] width 12 height 12
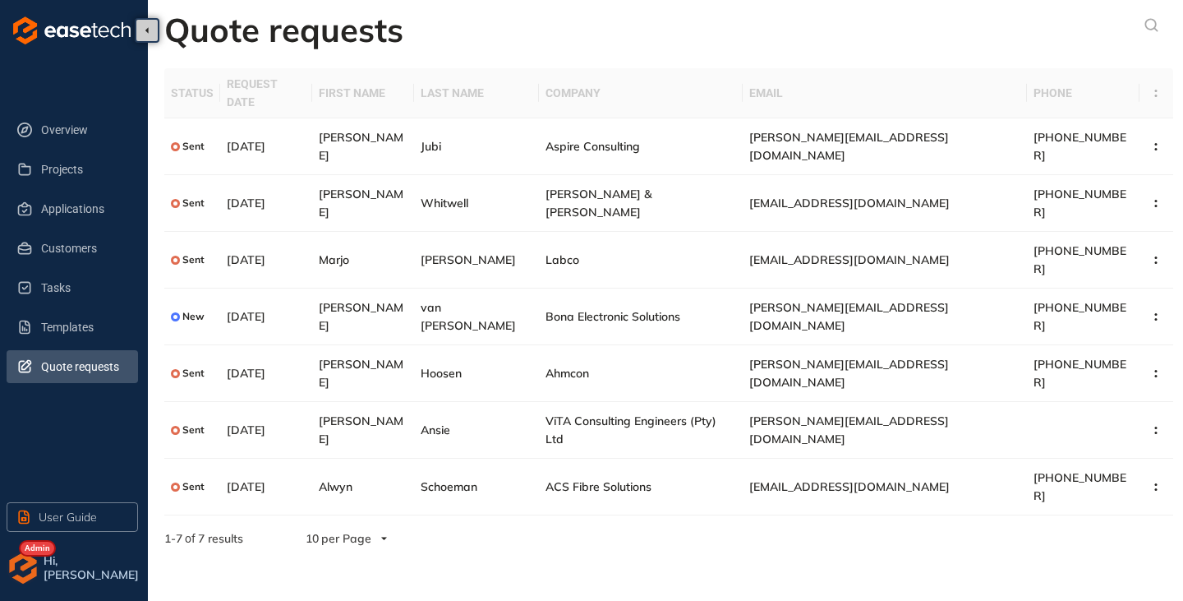
click at [16, 563] on img "button" at bounding box center [23, 567] width 33 height 33
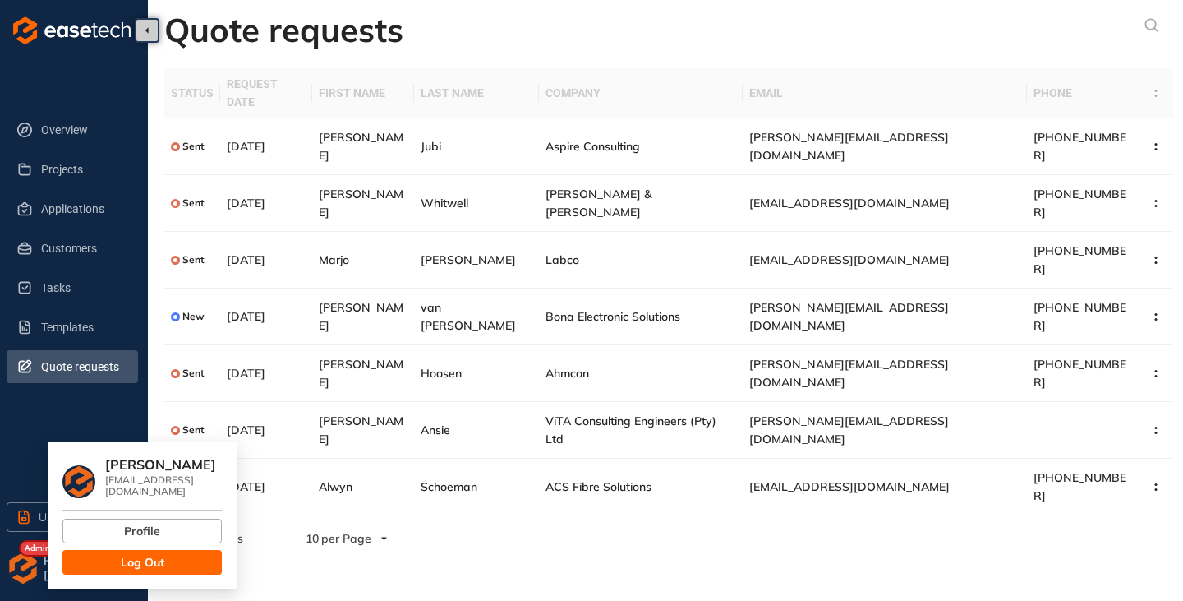
click at [151, 553] on span "Log Out" at bounding box center [143, 562] width 44 height 18
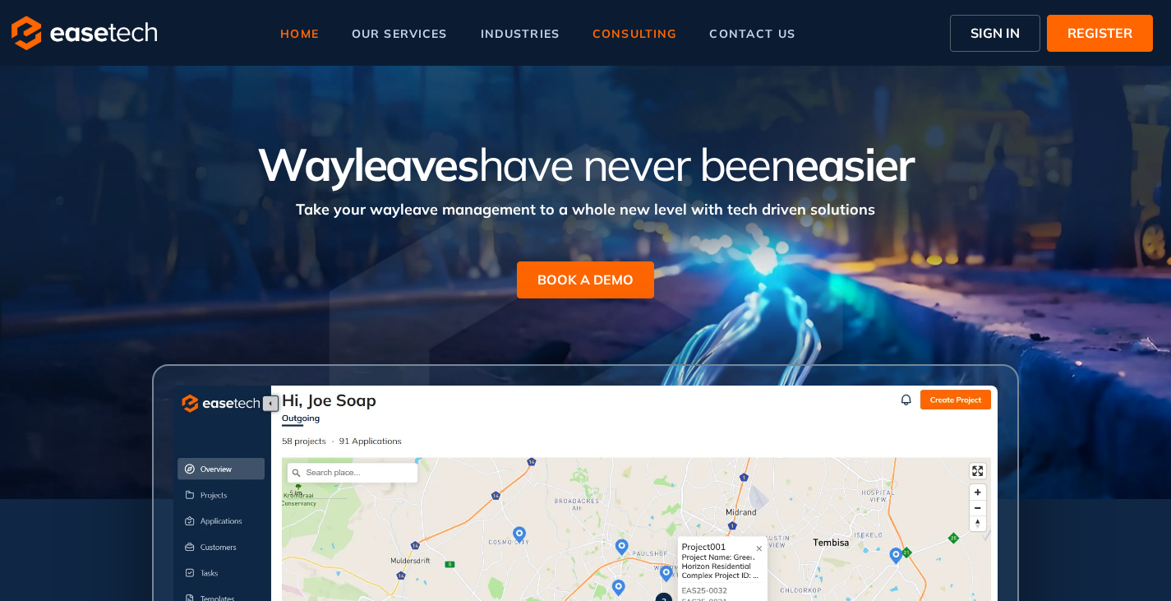
click at [657, 29] on span "consulting" at bounding box center [634, 34] width 84 height 12
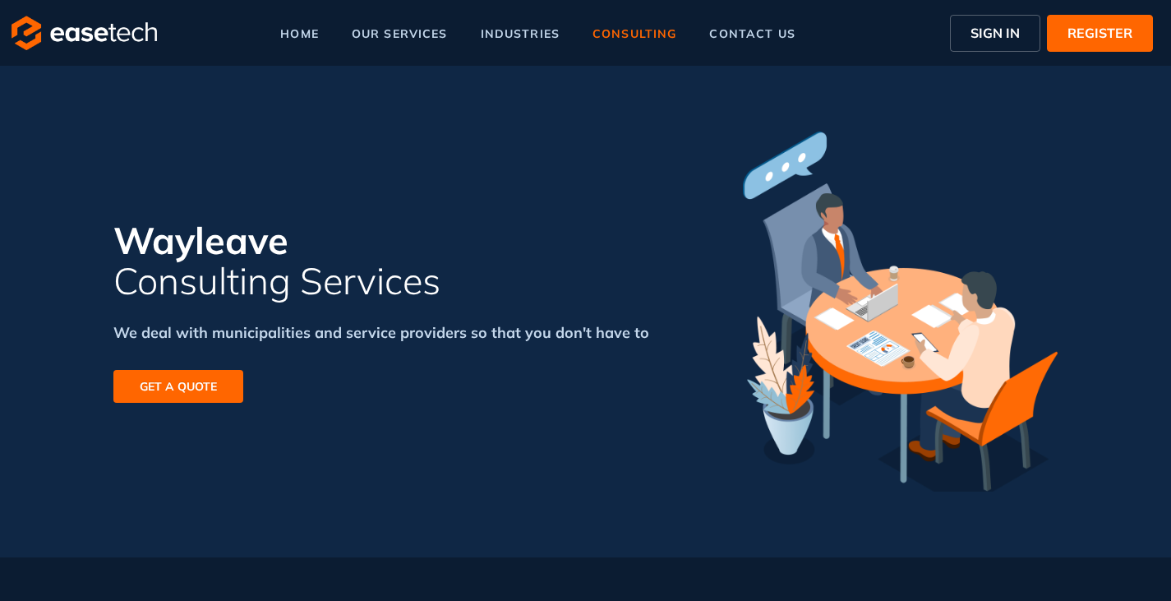
click at [175, 392] on span "GET A QUOTE" at bounding box center [178, 386] width 77 height 18
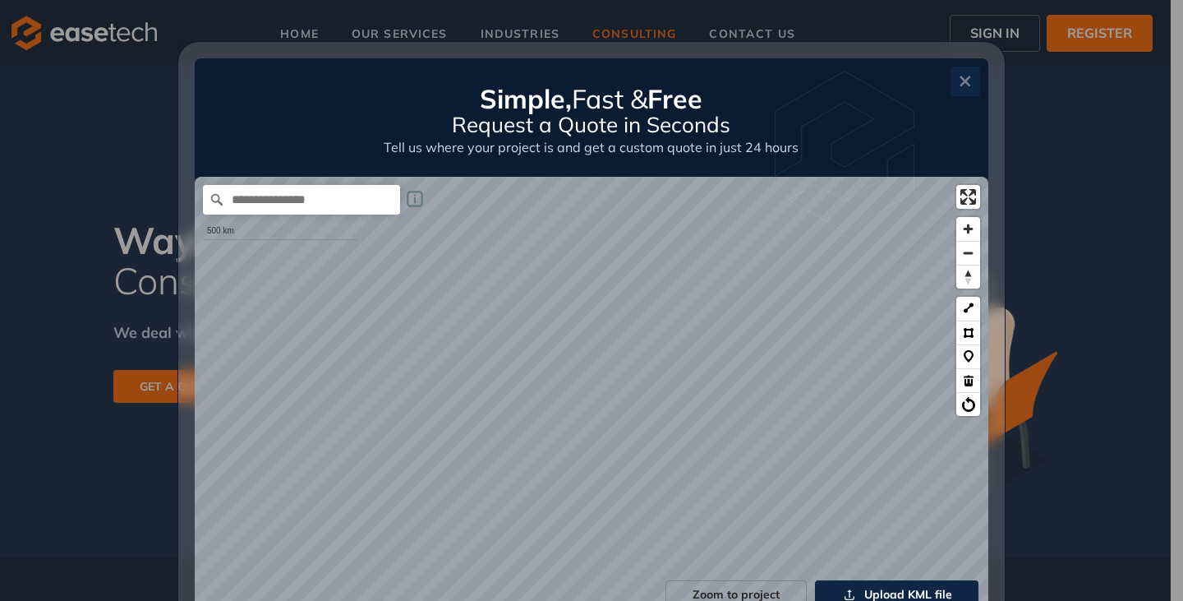
click at [962, 78] on icon "button" at bounding box center [966, 81] width 11 height 11
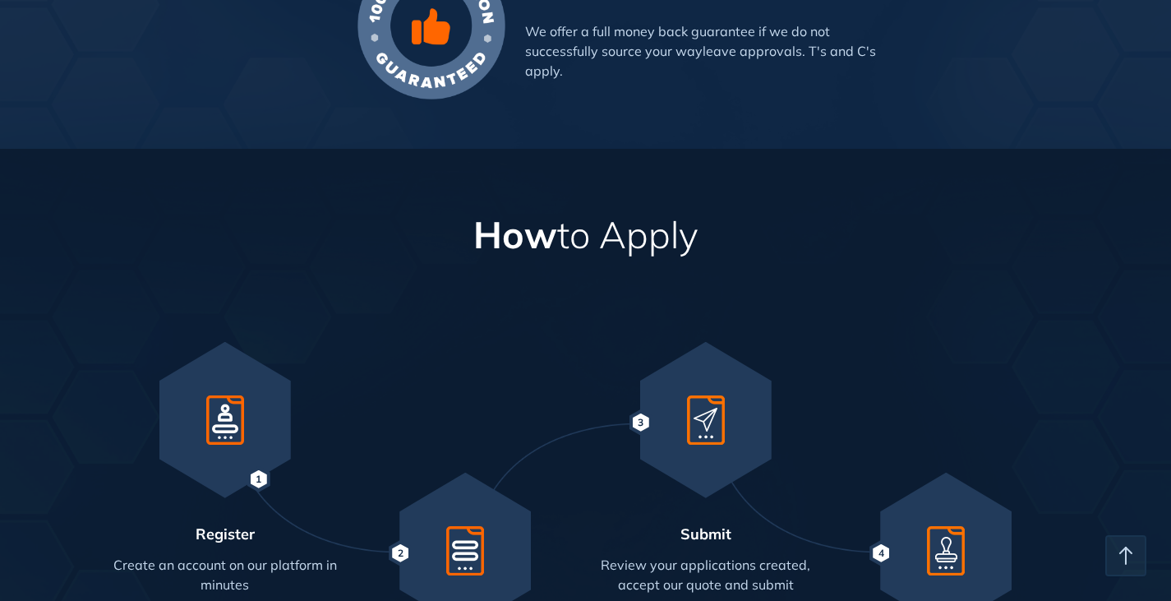
scroll to position [6409, 0]
